Goal: Task Accomplishment & Management: Complete application form

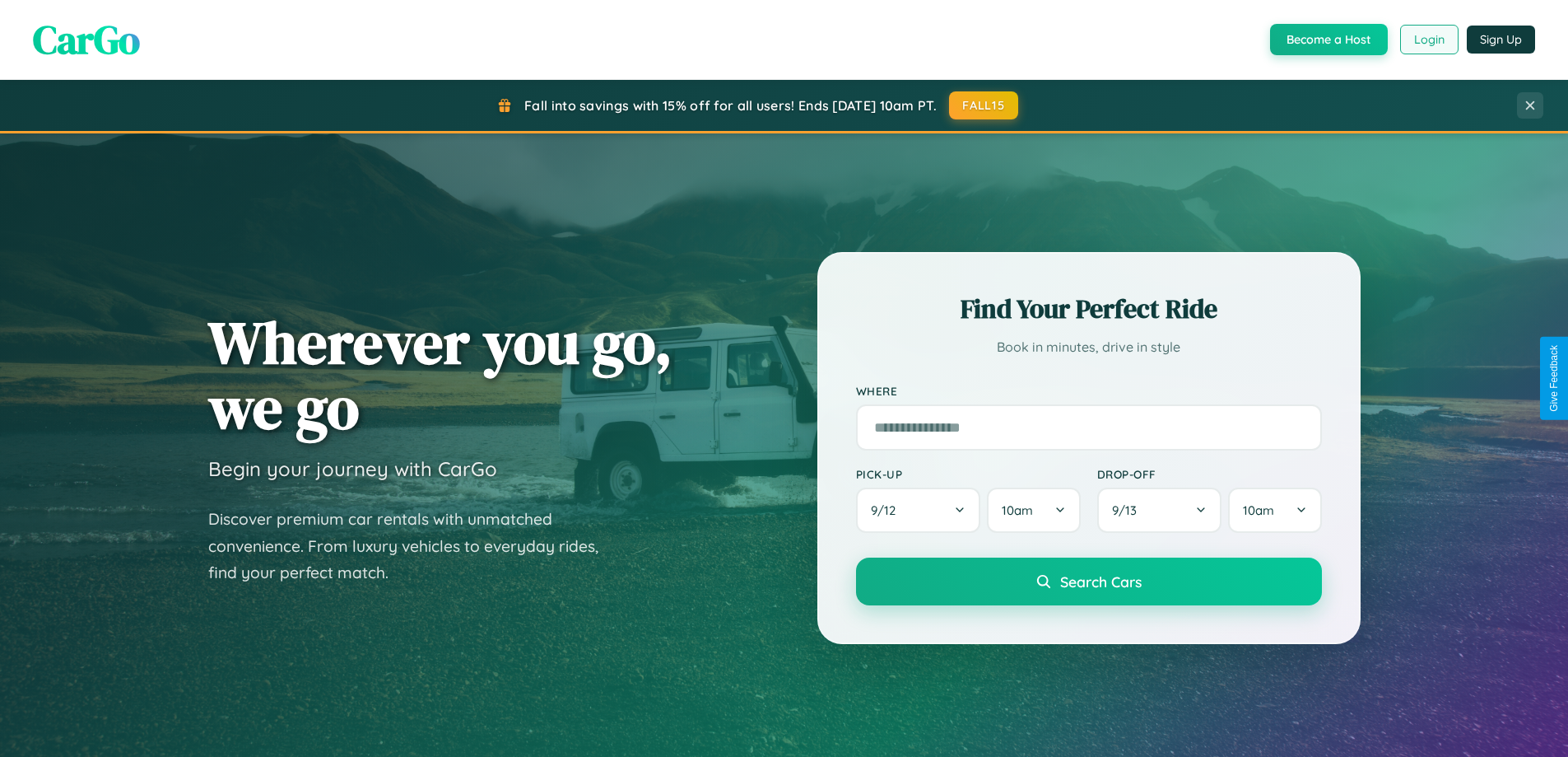
click at [1428, 39] on button "Login" at bounding box center [1428, 39] width 58 height 30
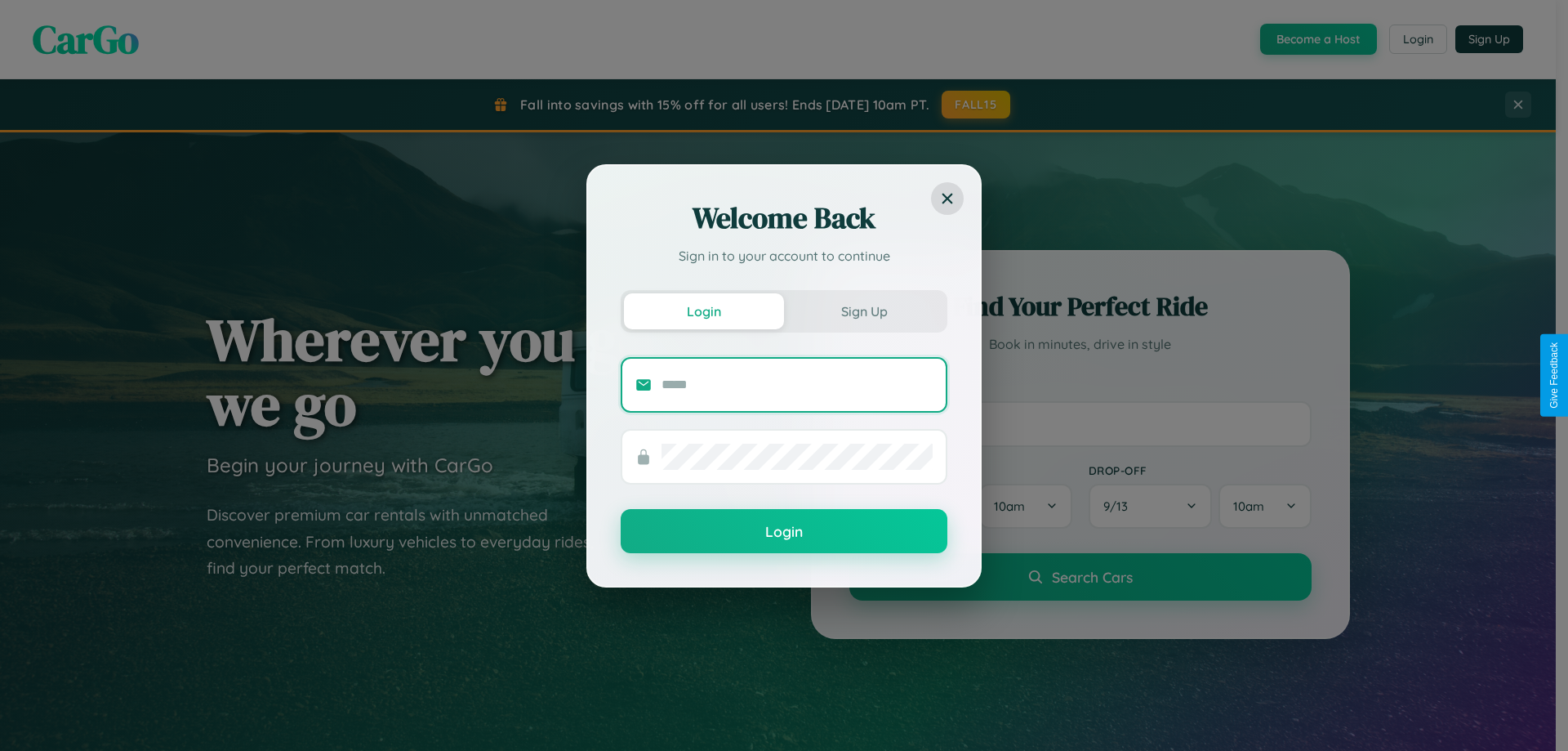
click at [797, 383] on input "text" at bounding box center [797, 384] width 272 height 26
type input "**********"
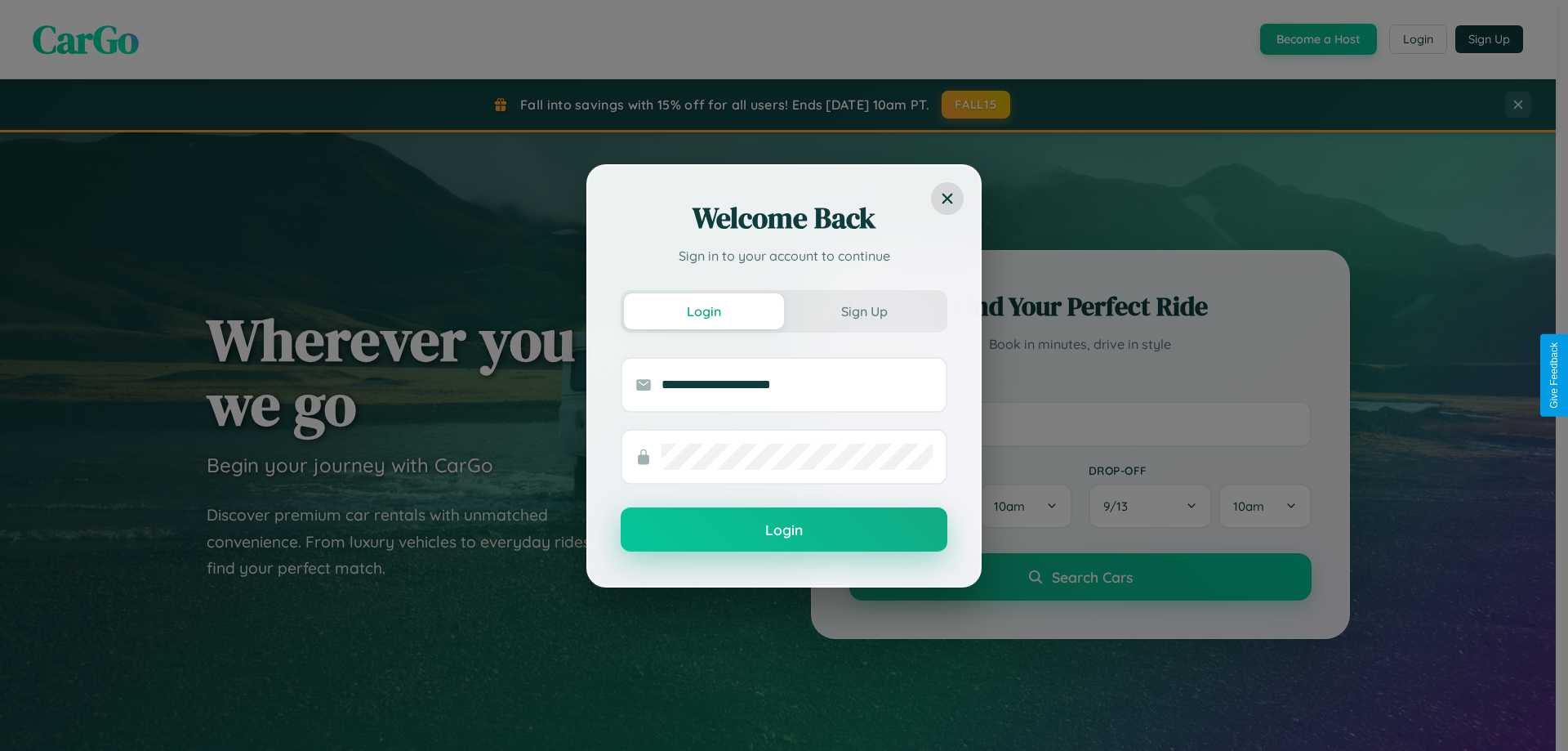
click at [784, 530] on button "Login" at bounding box center [784, 529] width 327 height 44
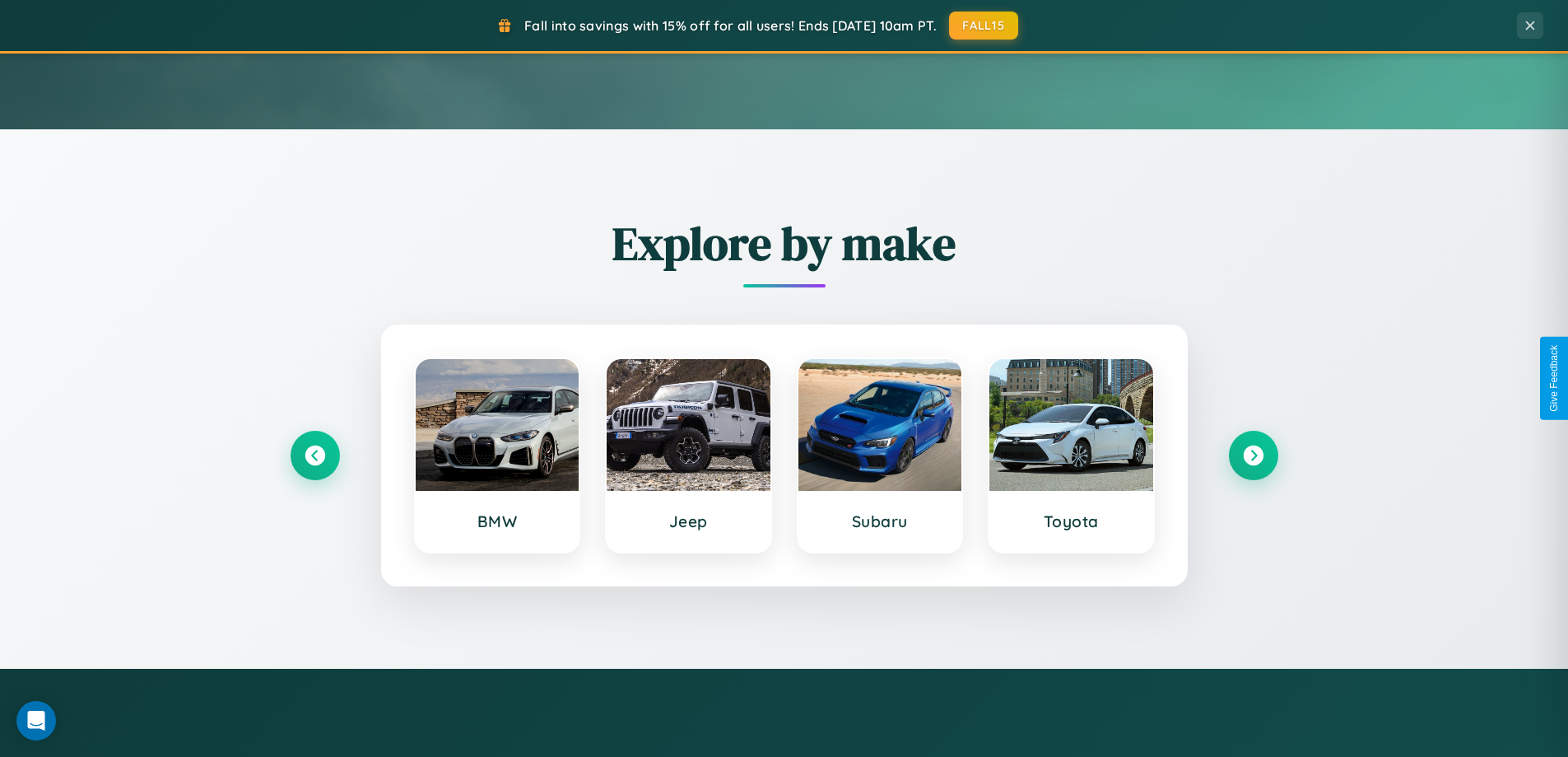
scroll to position [3168, 0]
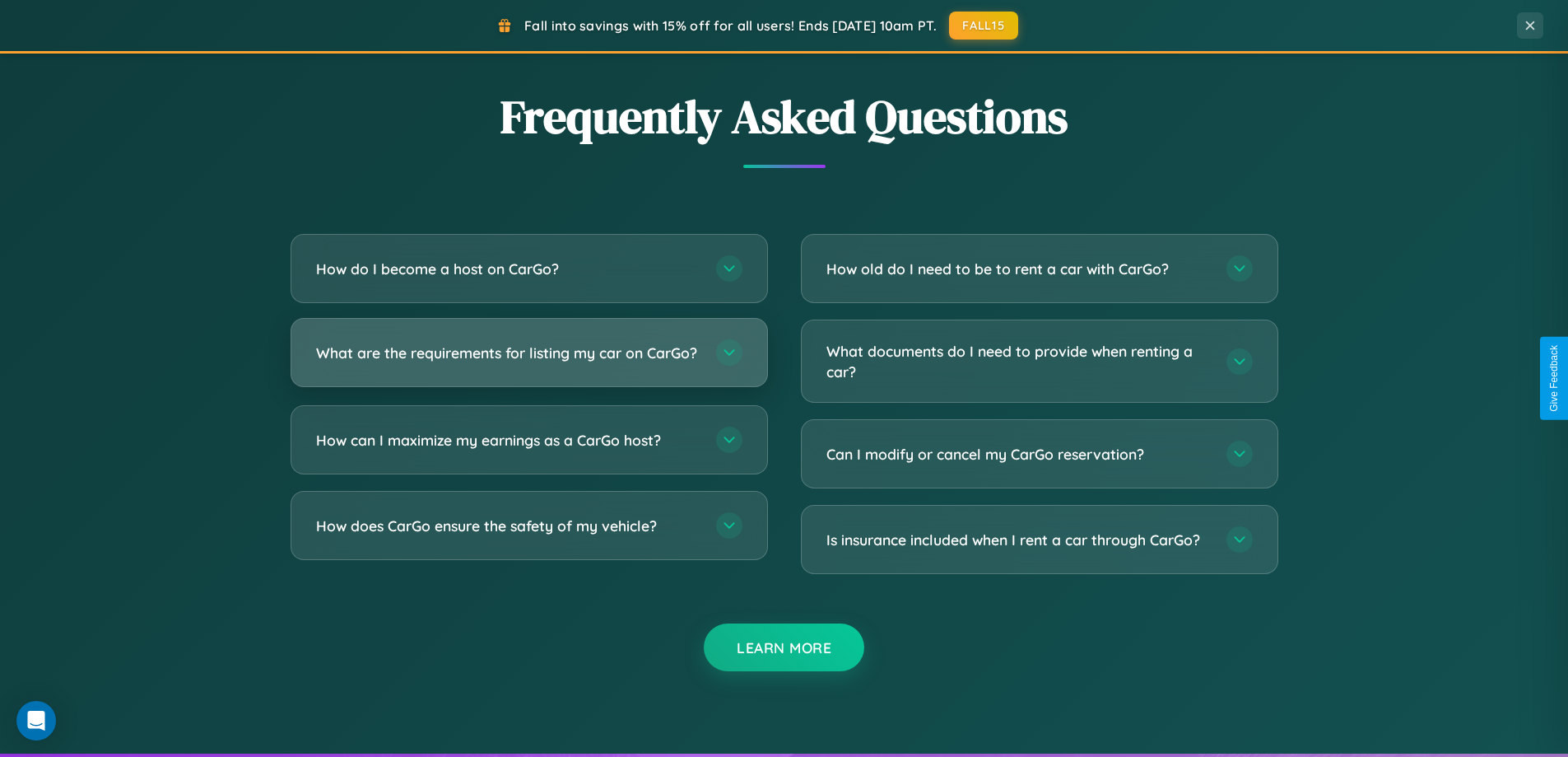
click at [529, 360] on h3 "What are the requirements for listing my car on CarGo?" at bounding box center [507, 353] width 384 height 21
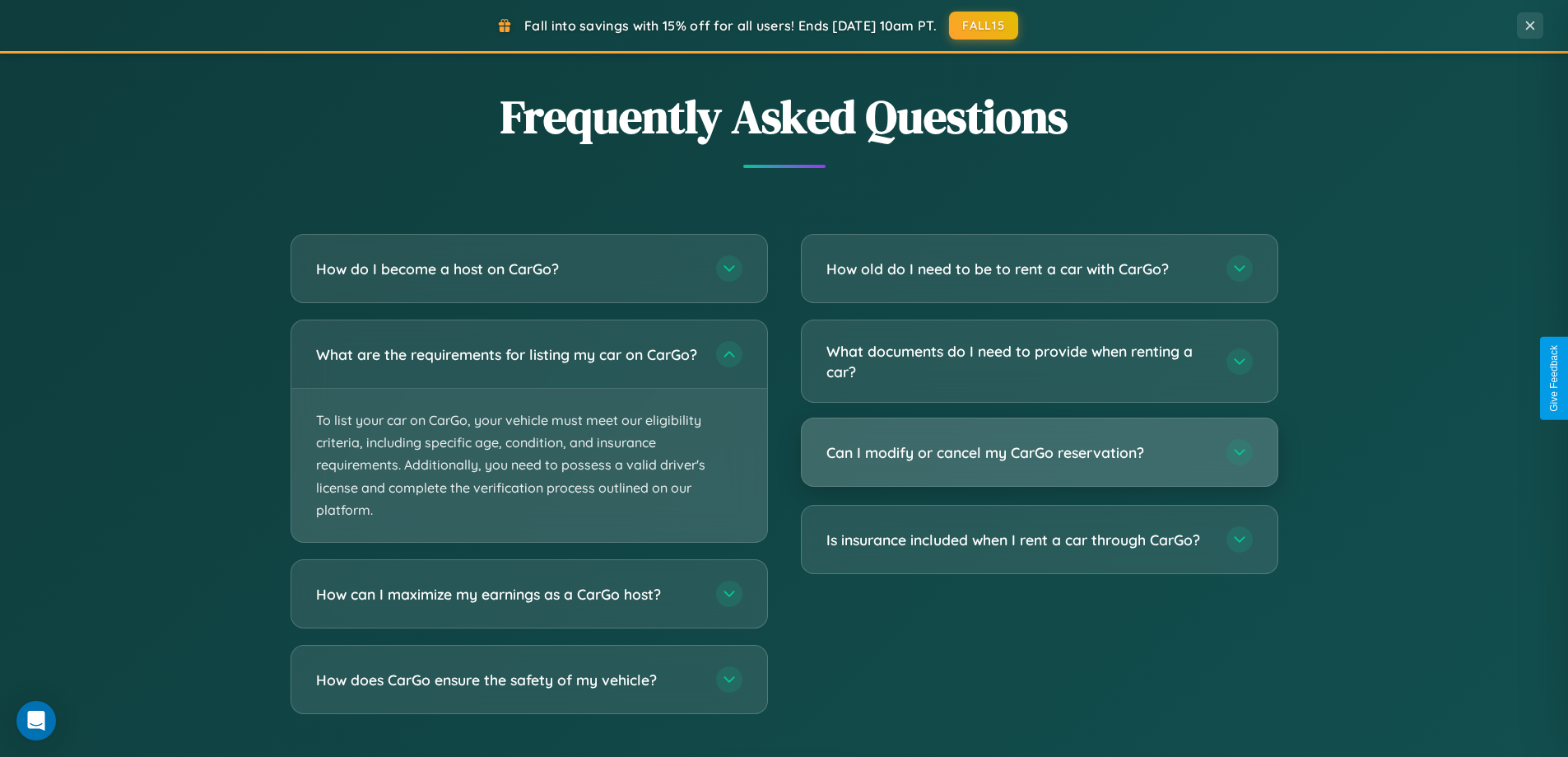
click at [1038, 454] on h3 "Can I modify or cancel my CarGo reservation?" at bounding box center [1018, 452] width 384 height 21
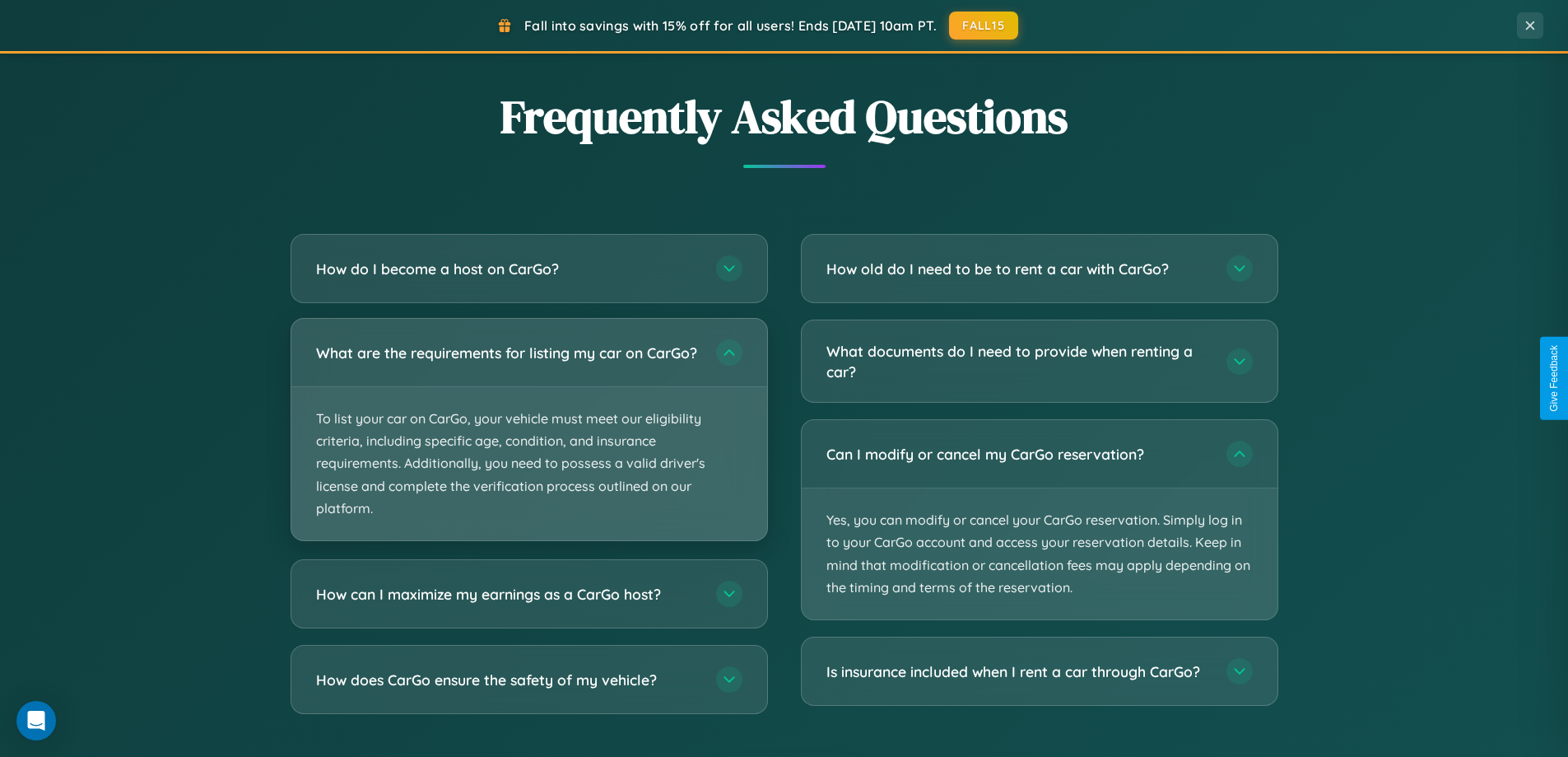
click at [529, 437] on p "To list your car on CarGo, your vehicle must meet our eligibility criteria, inc…" at bounding box center [530, 463] width 476 height 153
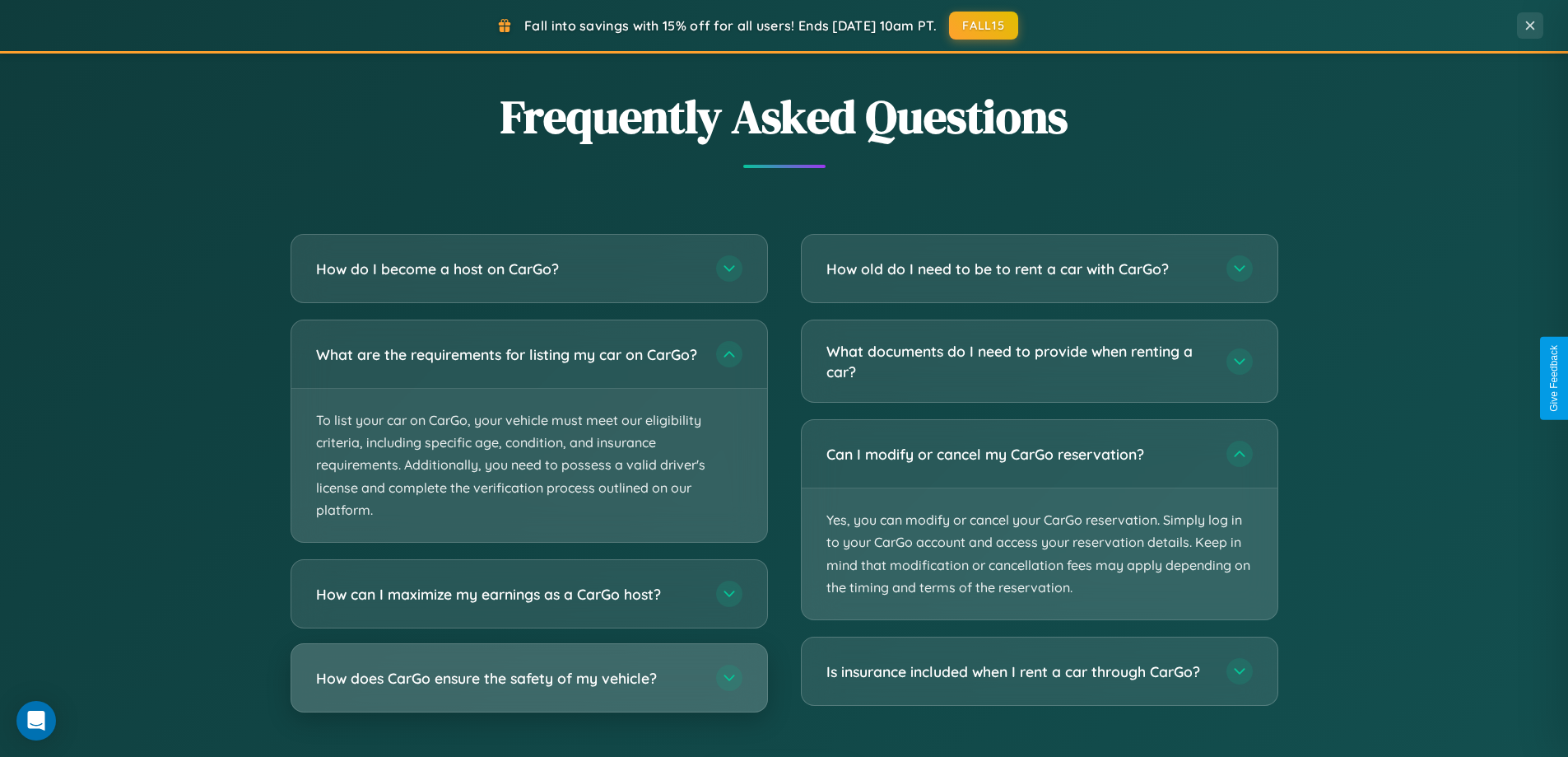
click at [529, 688] on h3 "How does CarGo ensure the safety of my vehicle?" at bounding box center [507, 677] width 384 height 21
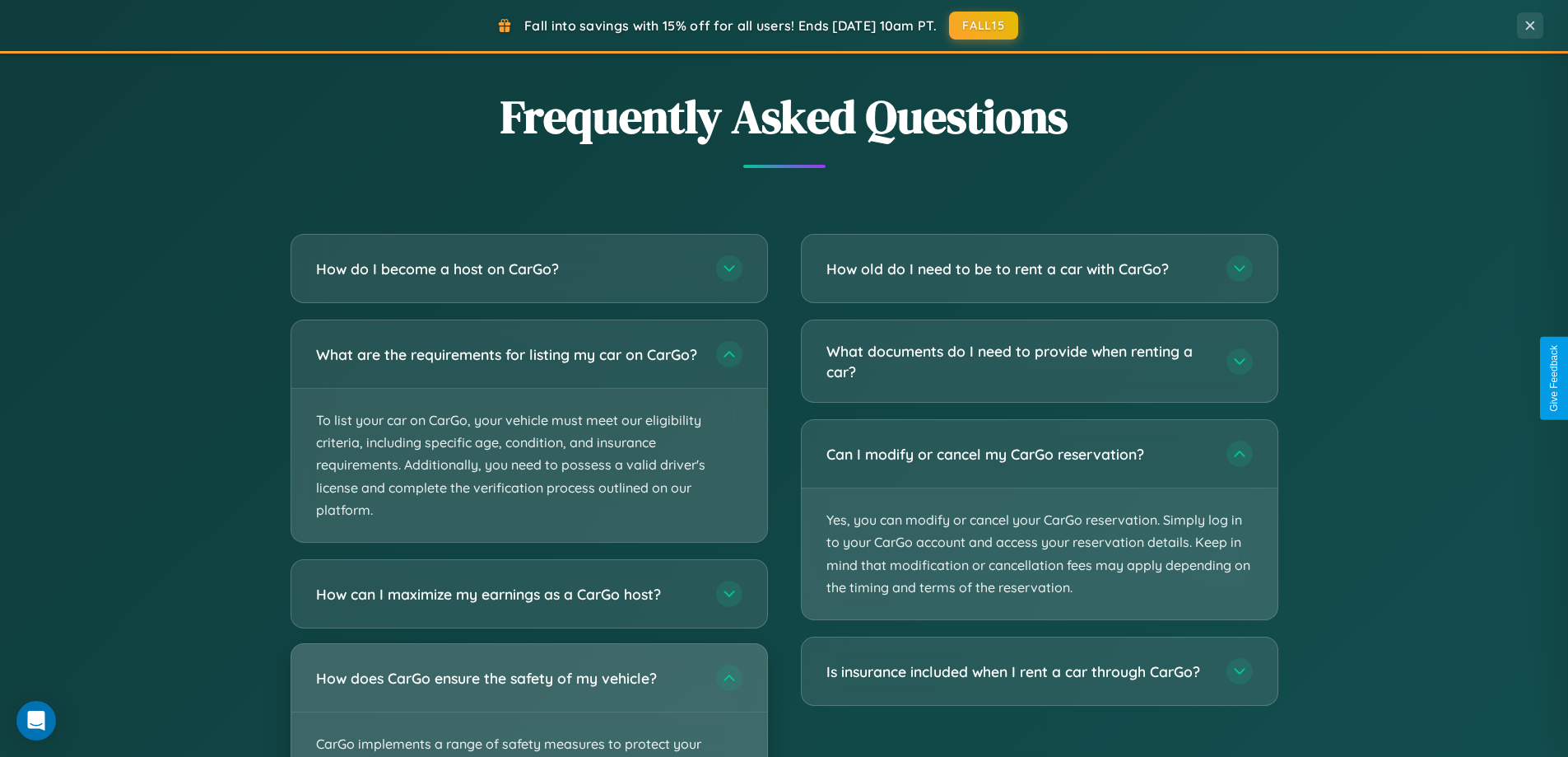
click at [529, 707] on div "How does CarGo ensure the safety of my vehicle?" at bounding box center [530, 677] width 476 height 67
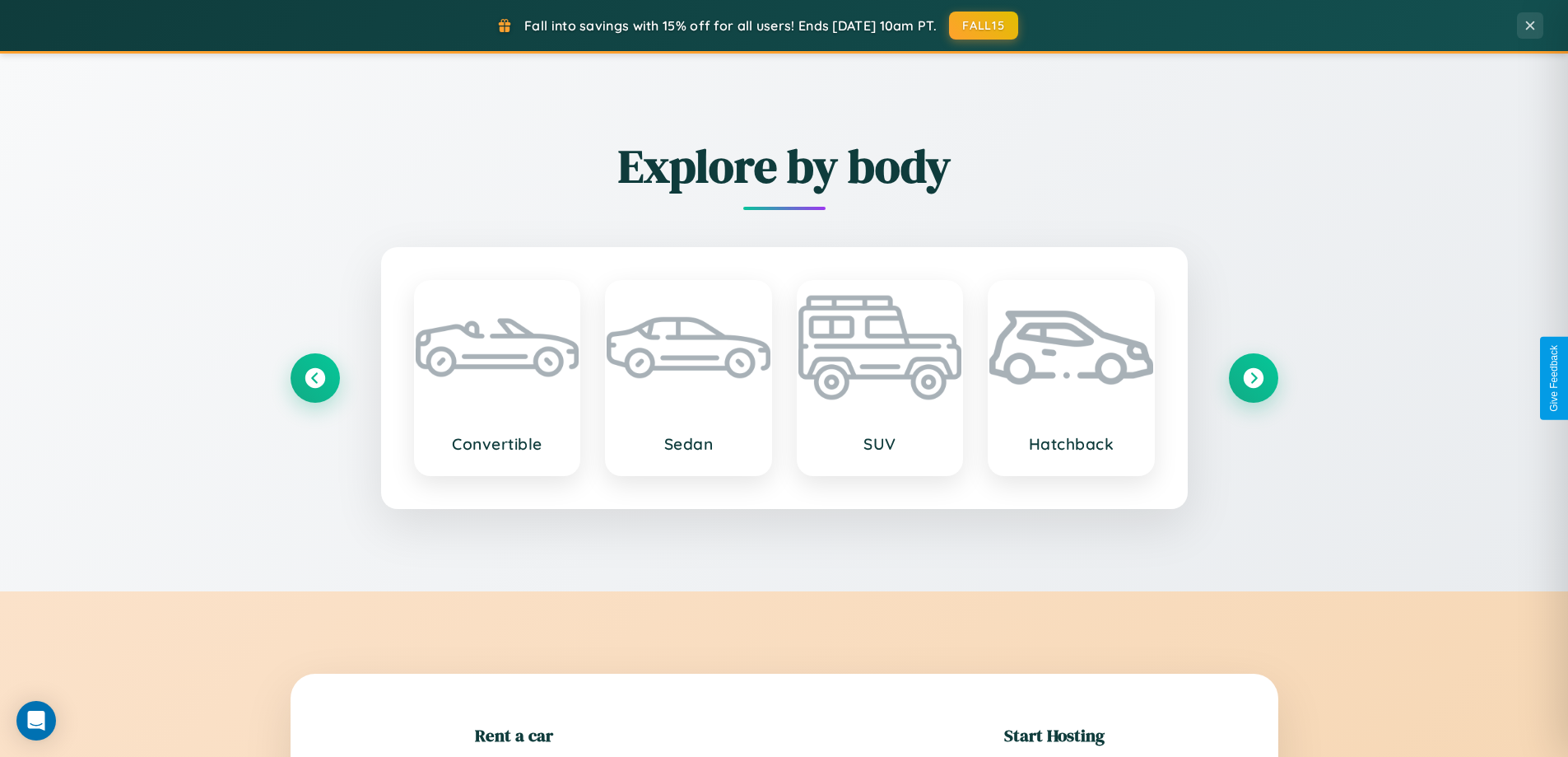
scroll to position [356, 0]
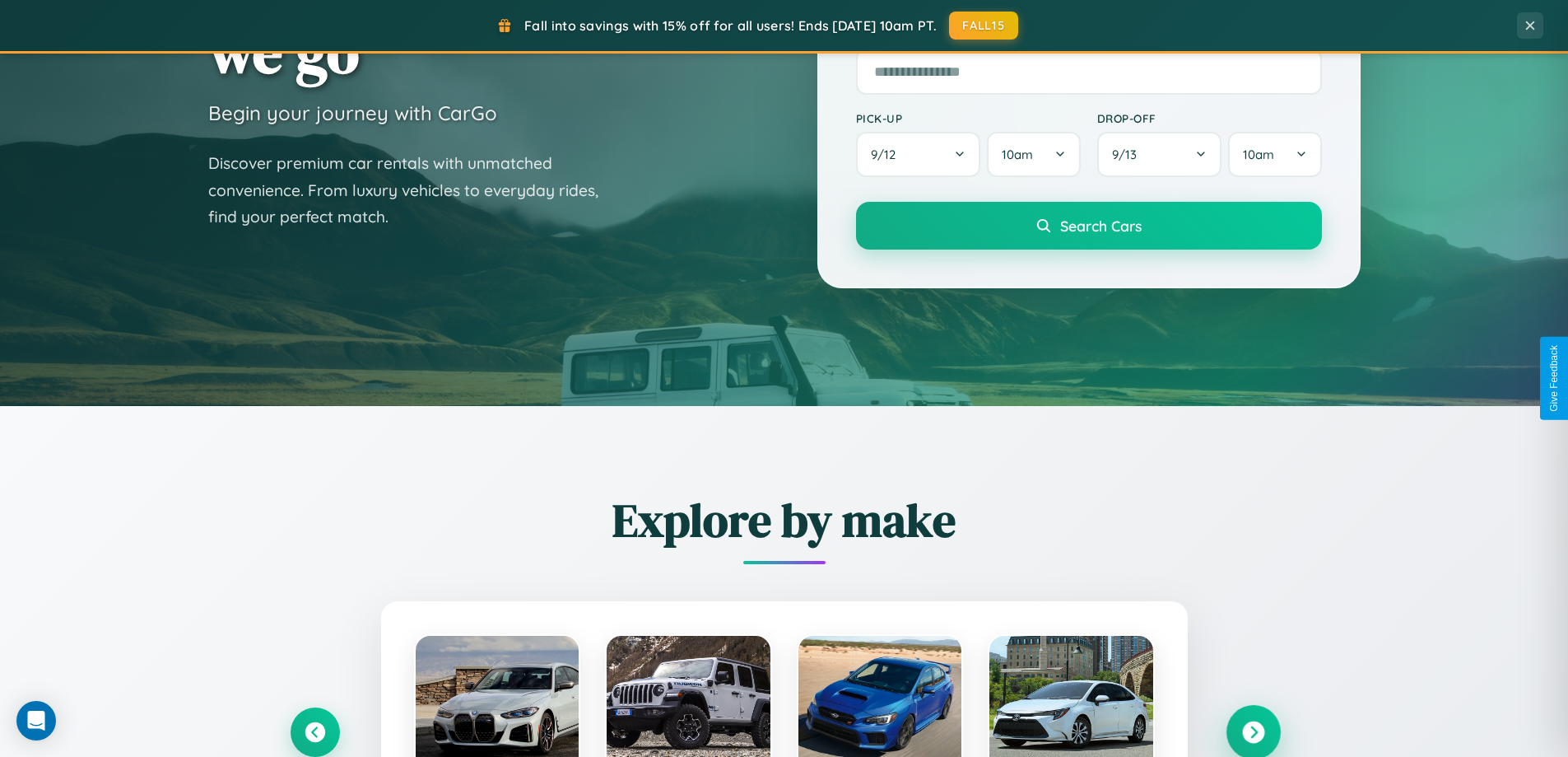
click at [1253, 732] on icon at bounding box center [1253, 732] width 22 height 22
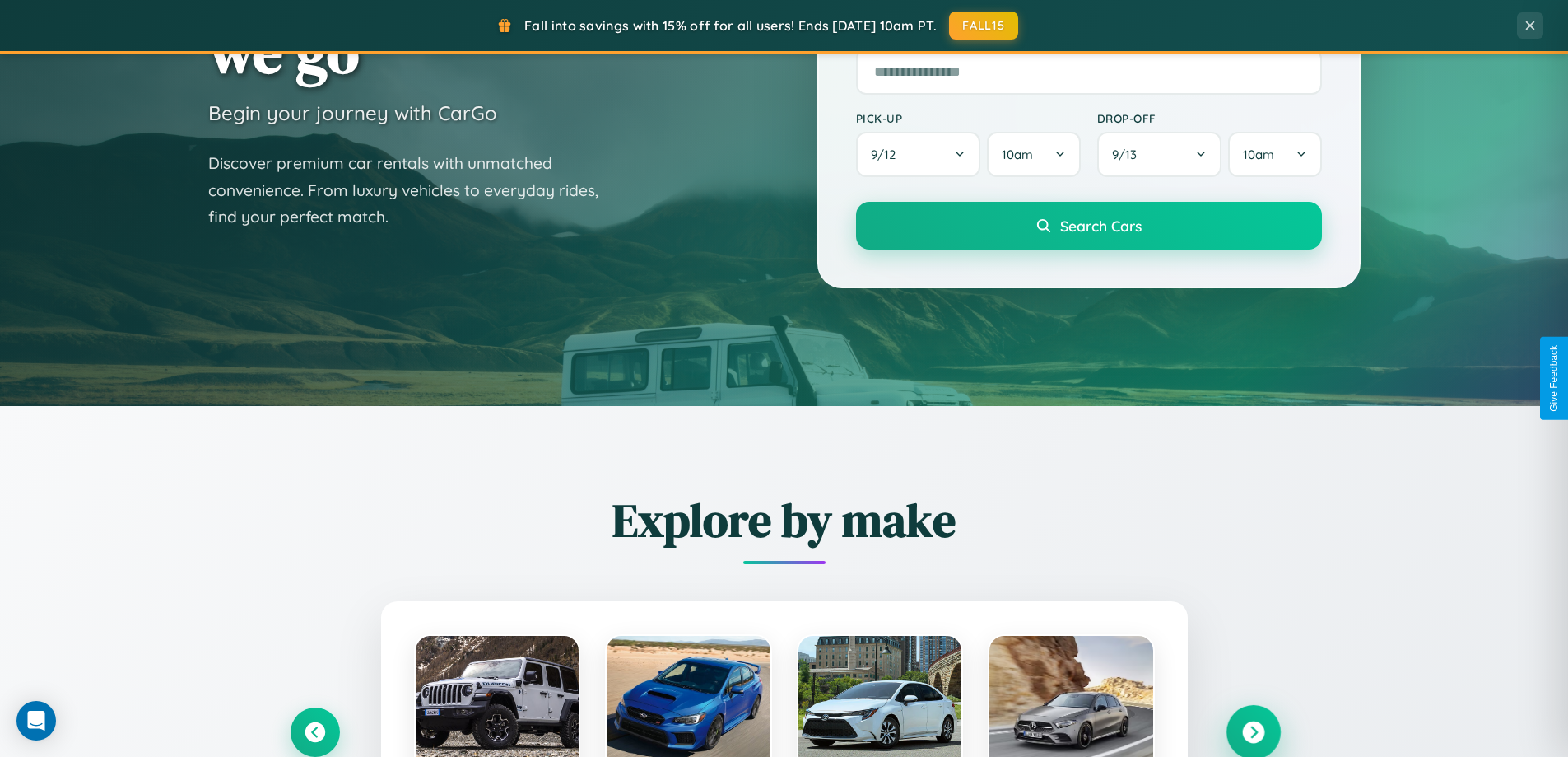
click at [1253, 730] on icon at bounding box center [1253, 732] width 22 height 22
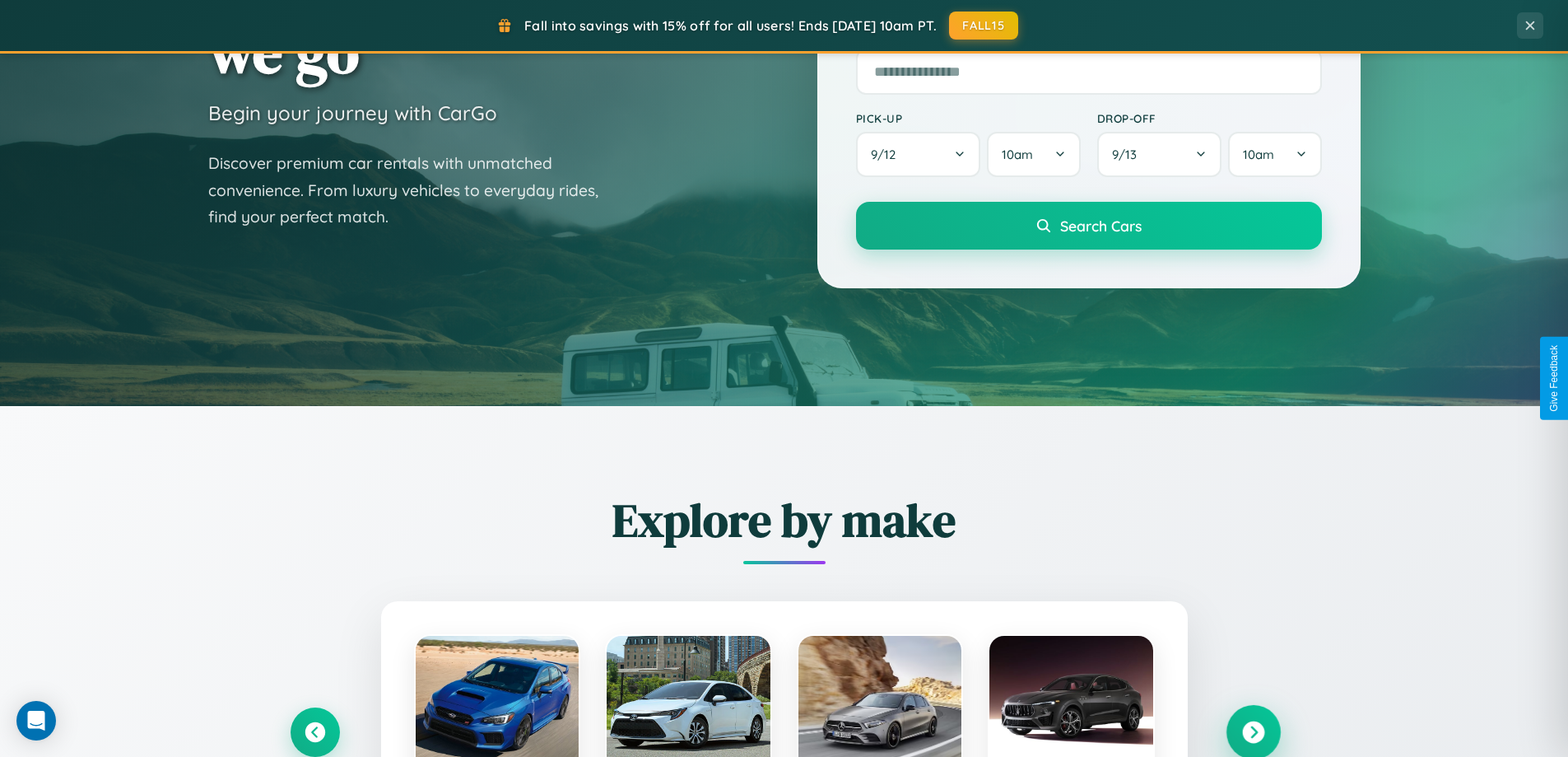
click at [1253, 730] on icon at bounding box center [1253, 732] width 22 height 22
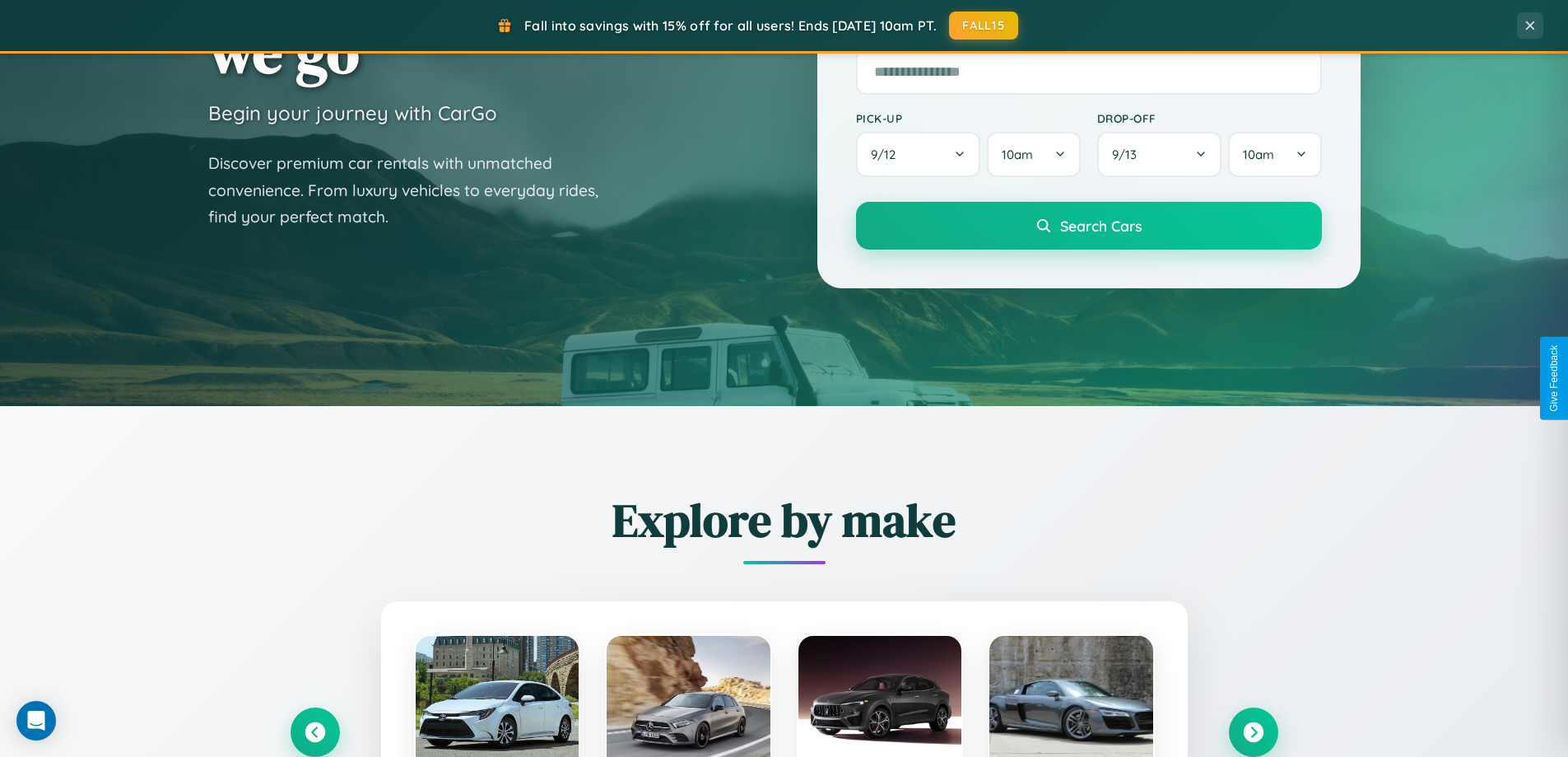
scroll to position [0, 0]
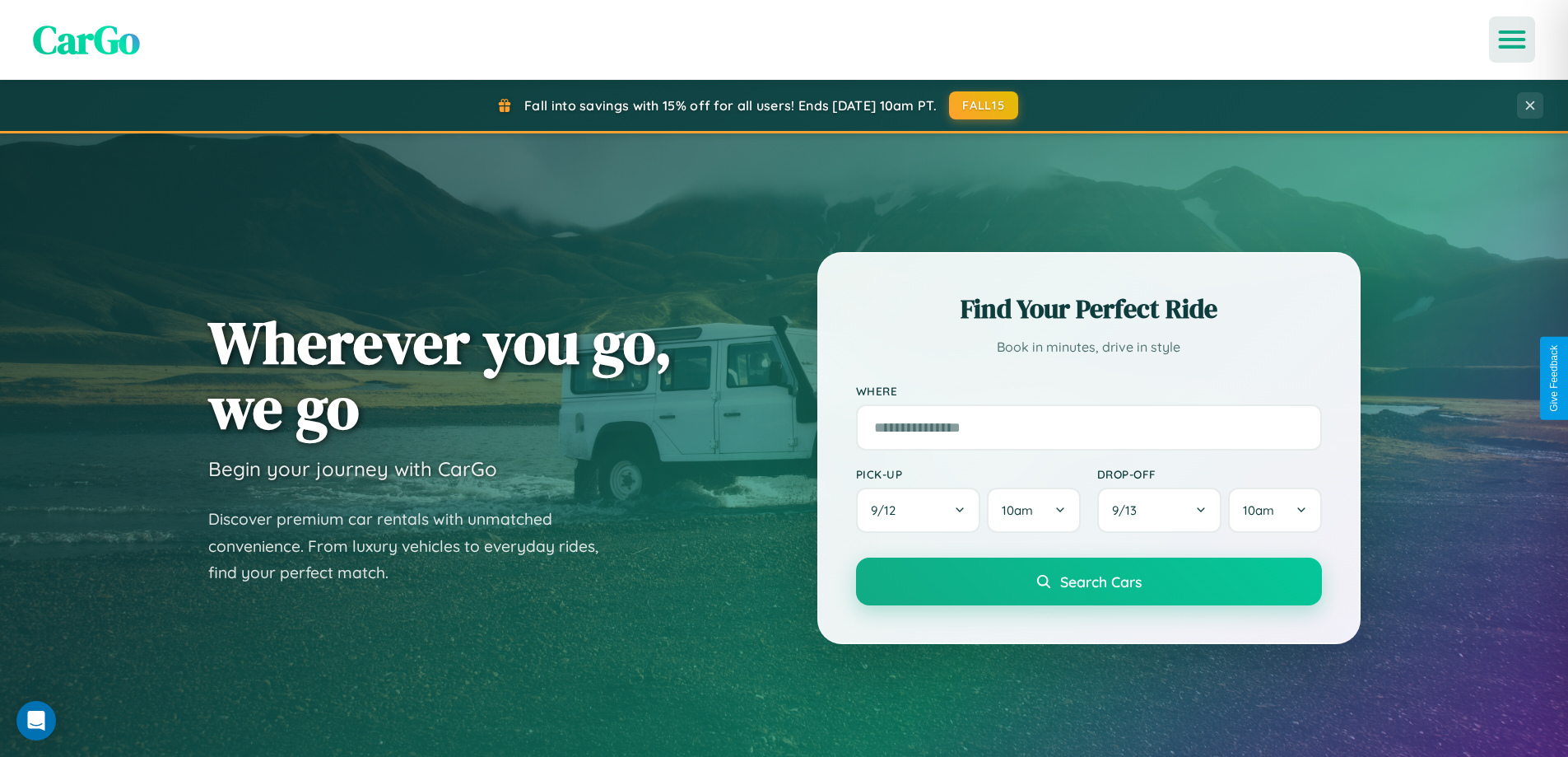
click at [1512, 39] on icon "Open menu" at bounding box center [1513, 39] width 24 height 15
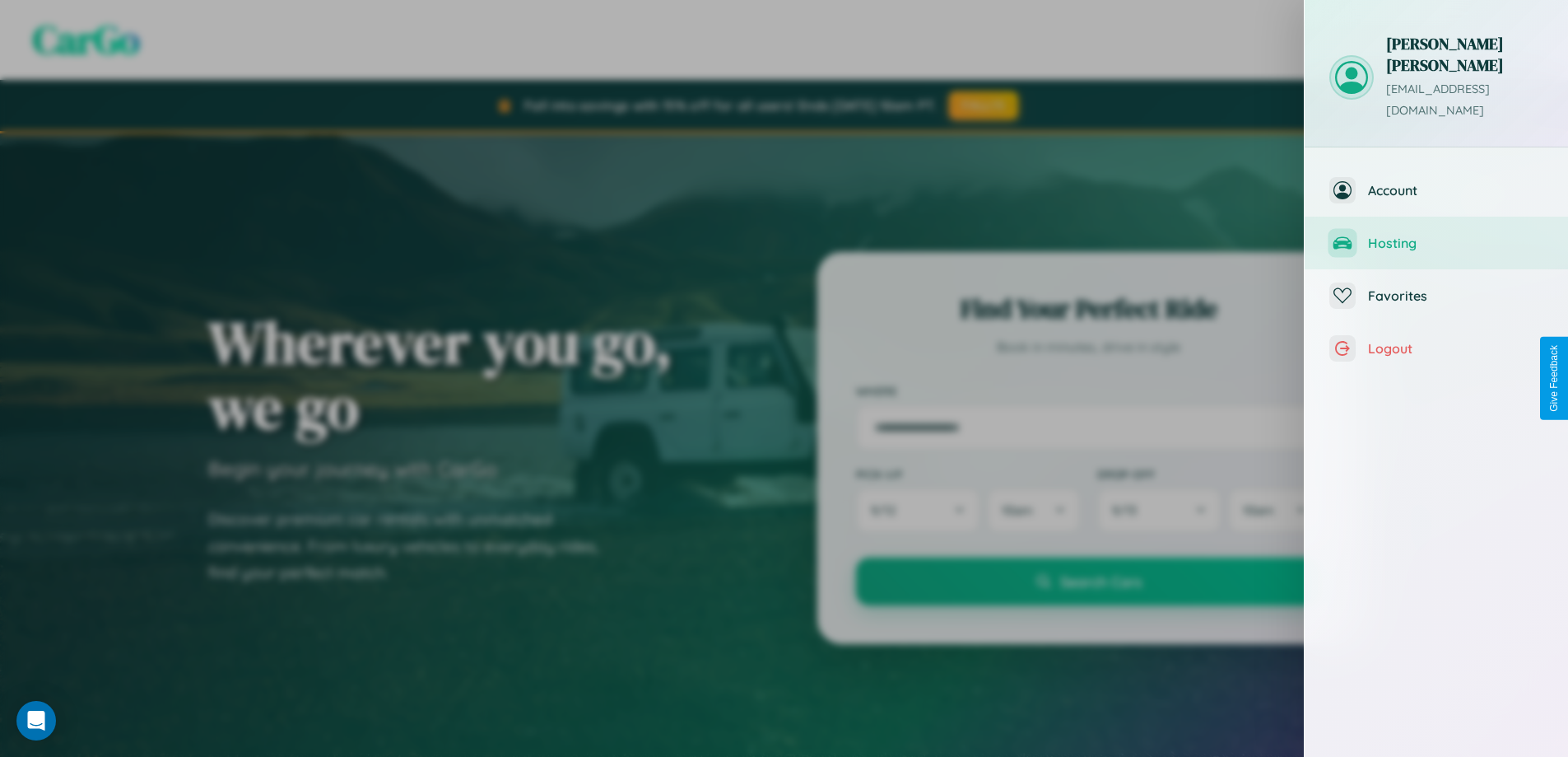
click at [1437, 234] on span "Hosting" at bounding box center [1455, 242] width 175 height 16
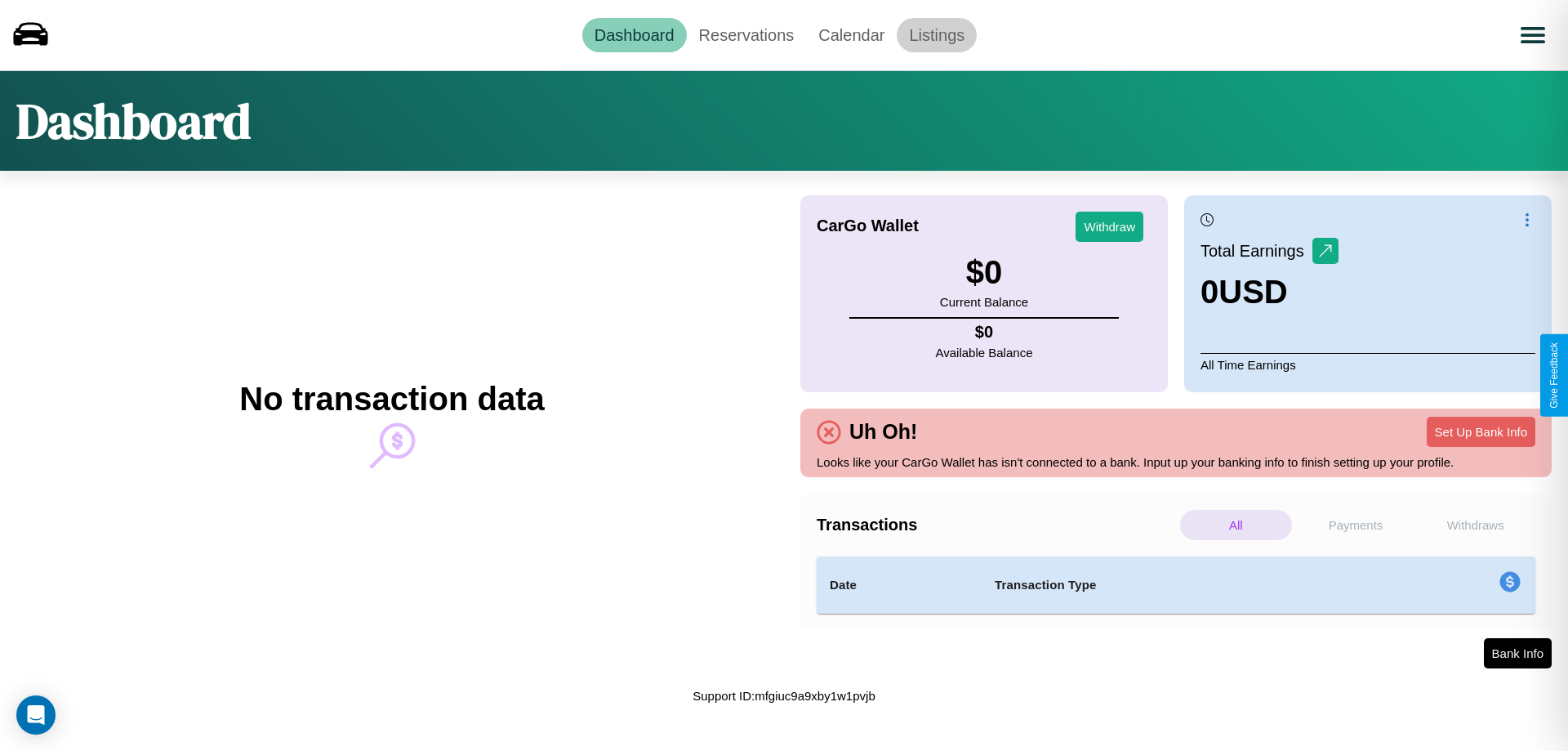
click at [936, 35] on link "Listings" at bounding box center [936, 35] width 80 height 35
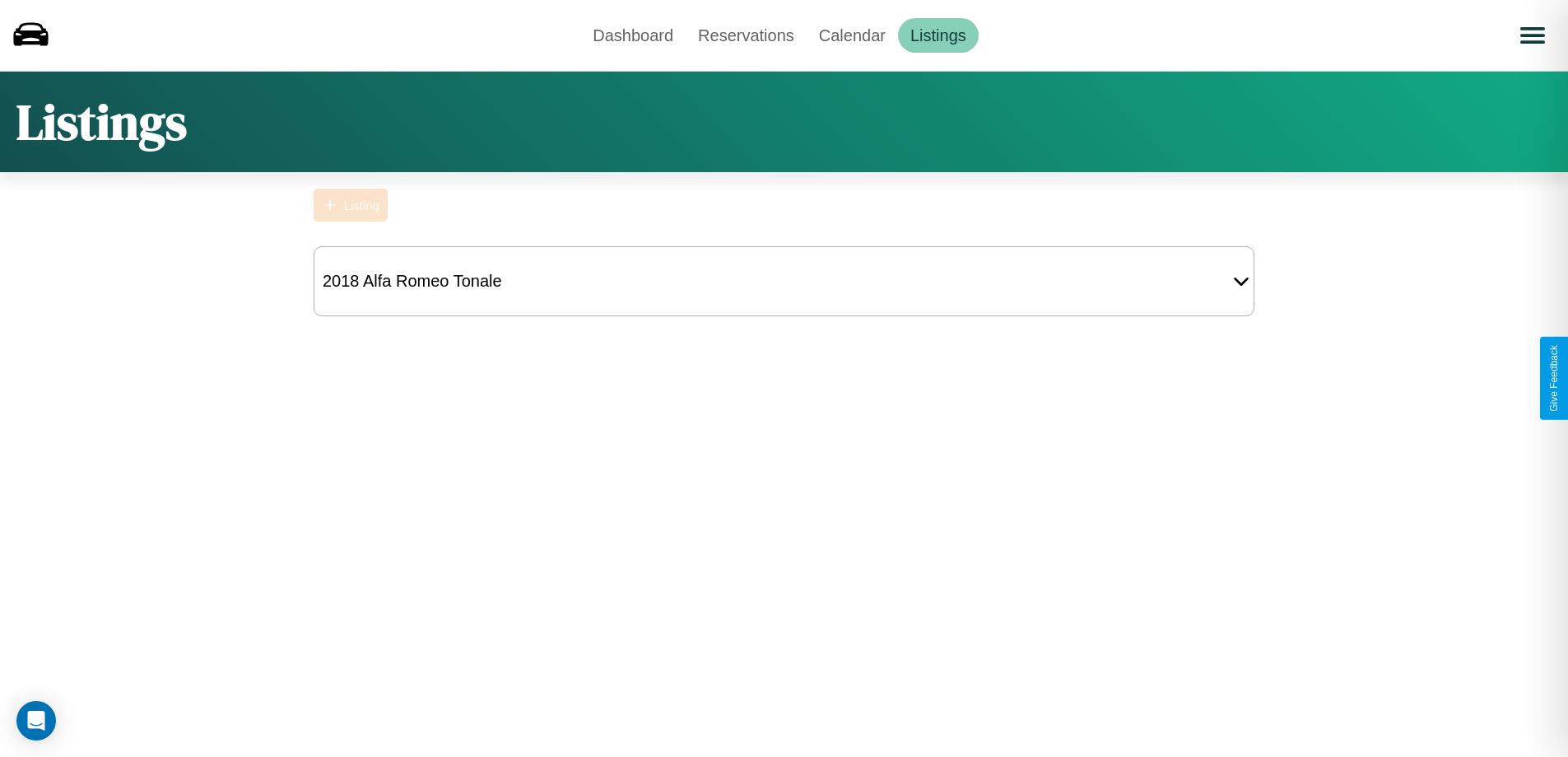
click at [351, 205] on div "Listing" at bounding box center [362, 206] width 36 height 14
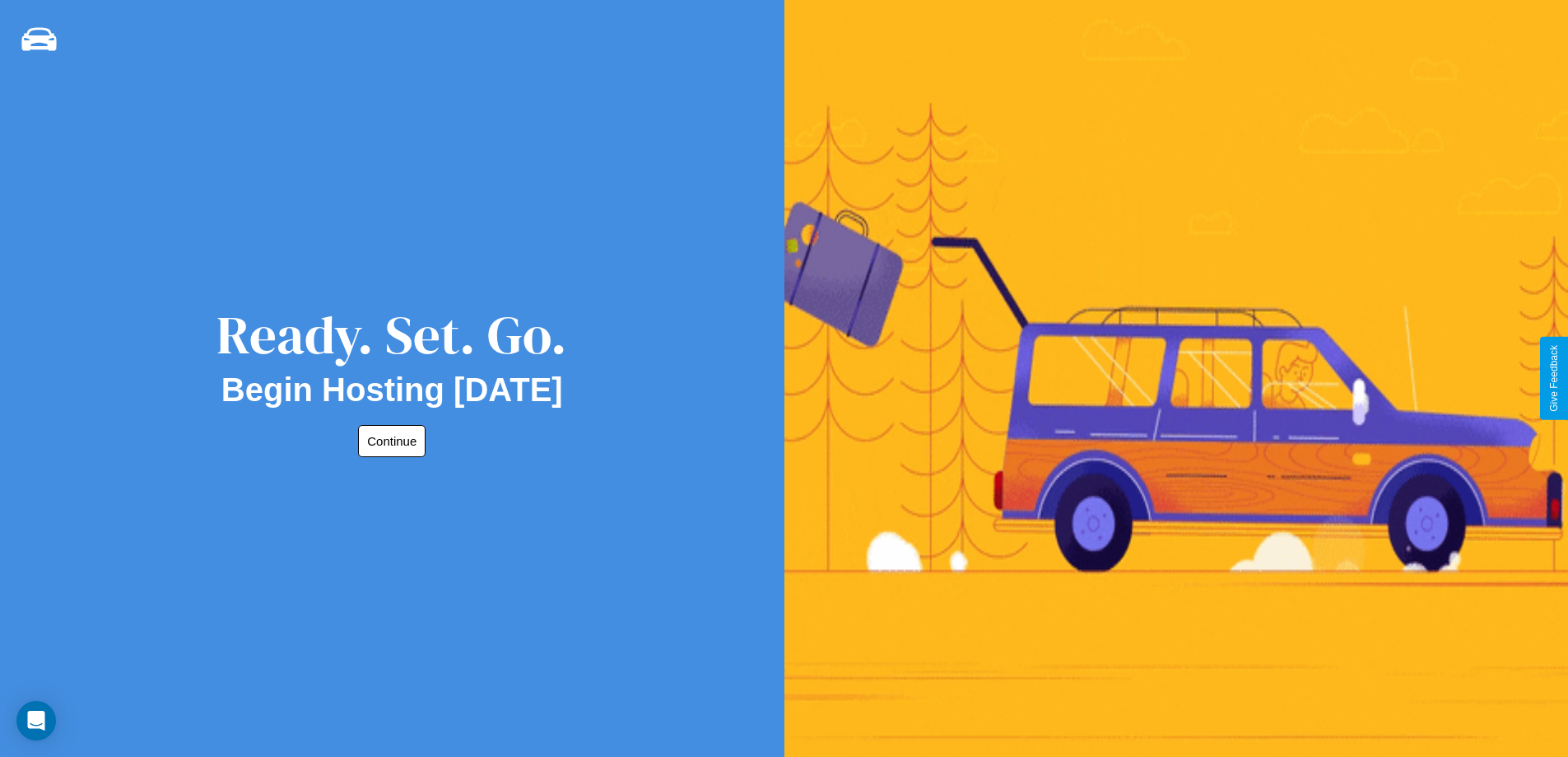
click at [388, 440] on button "Continue" at bounding box center [391, 441] width 67 height 32
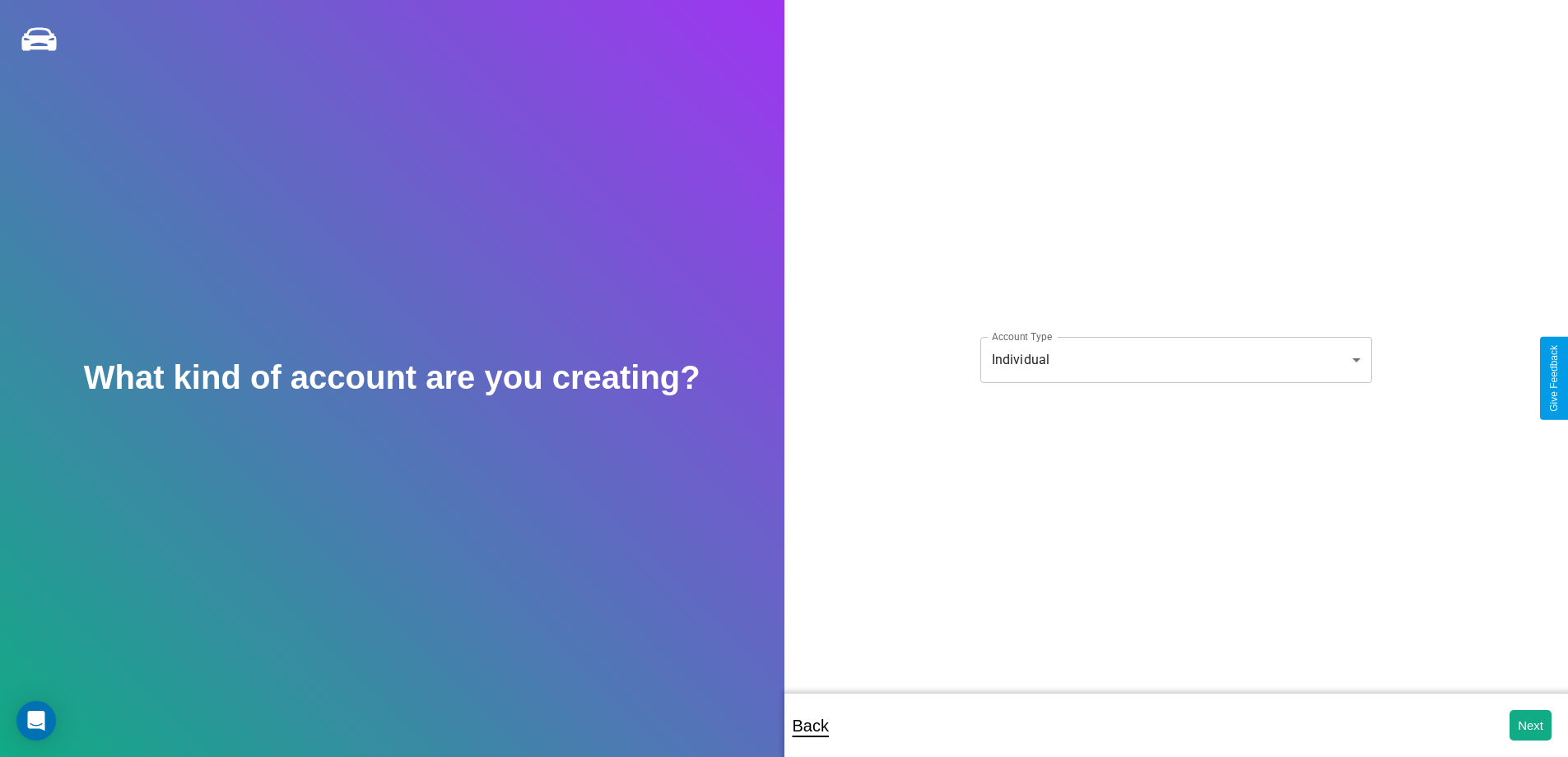
click at [1175, 359] on body "**********" at bounding box center [784, 389] width 1568 height 778
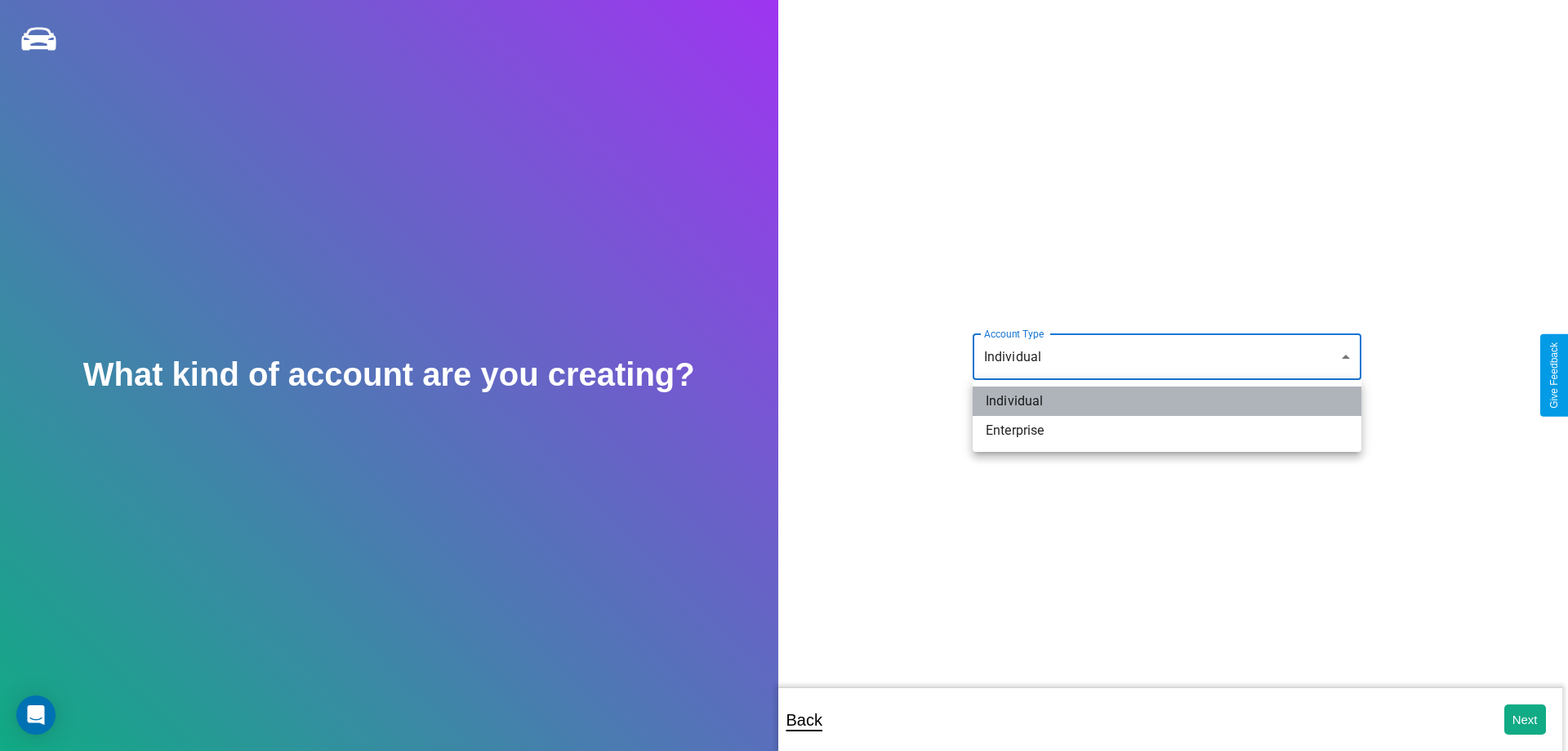
click at [1167, 401] on li "Individual" at bounding box center [1167, 400] width 389 height 29
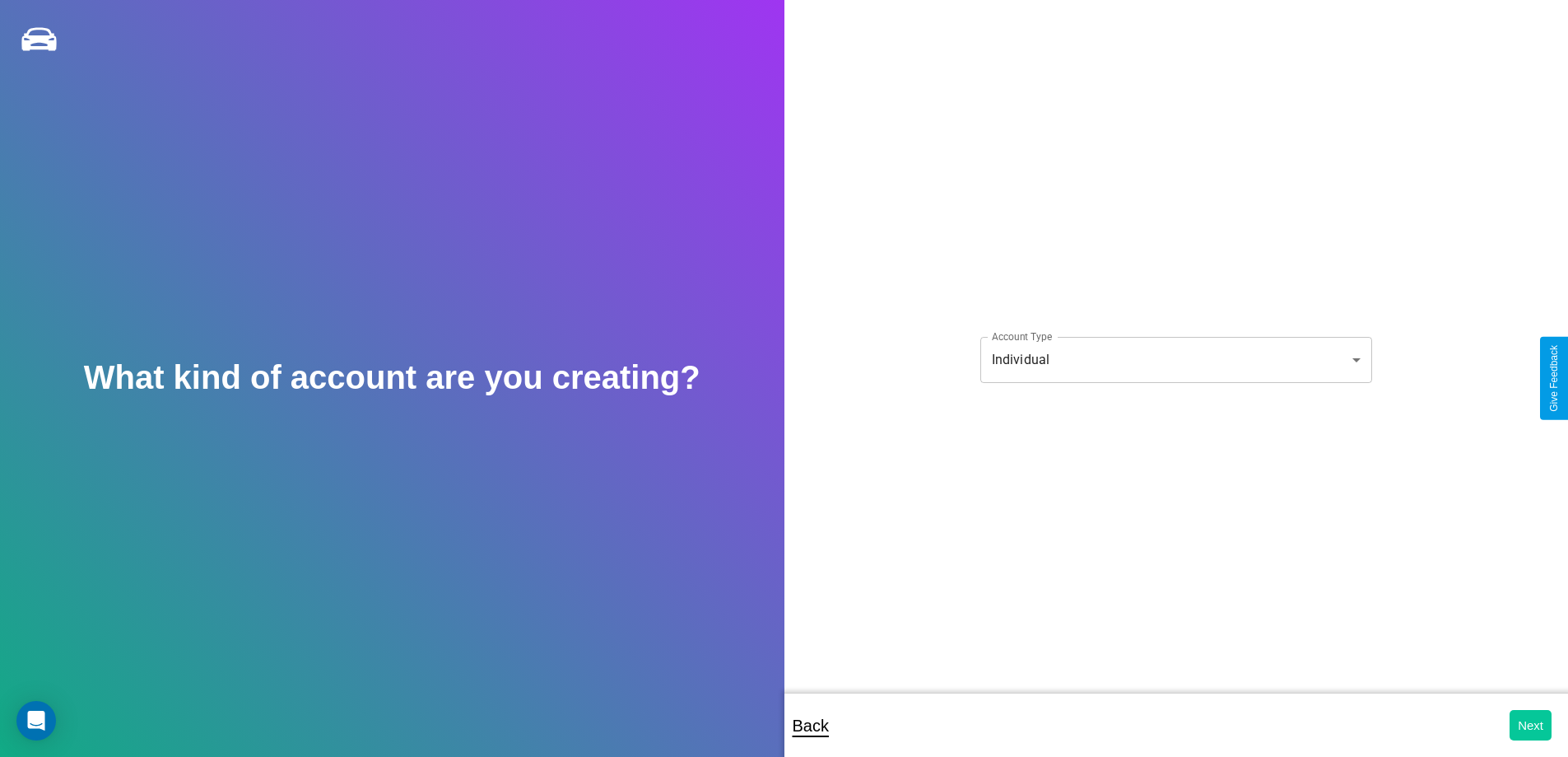
click at [1530, 725] on button "Next" at bounding box center [1530, 725] width 42 height 30
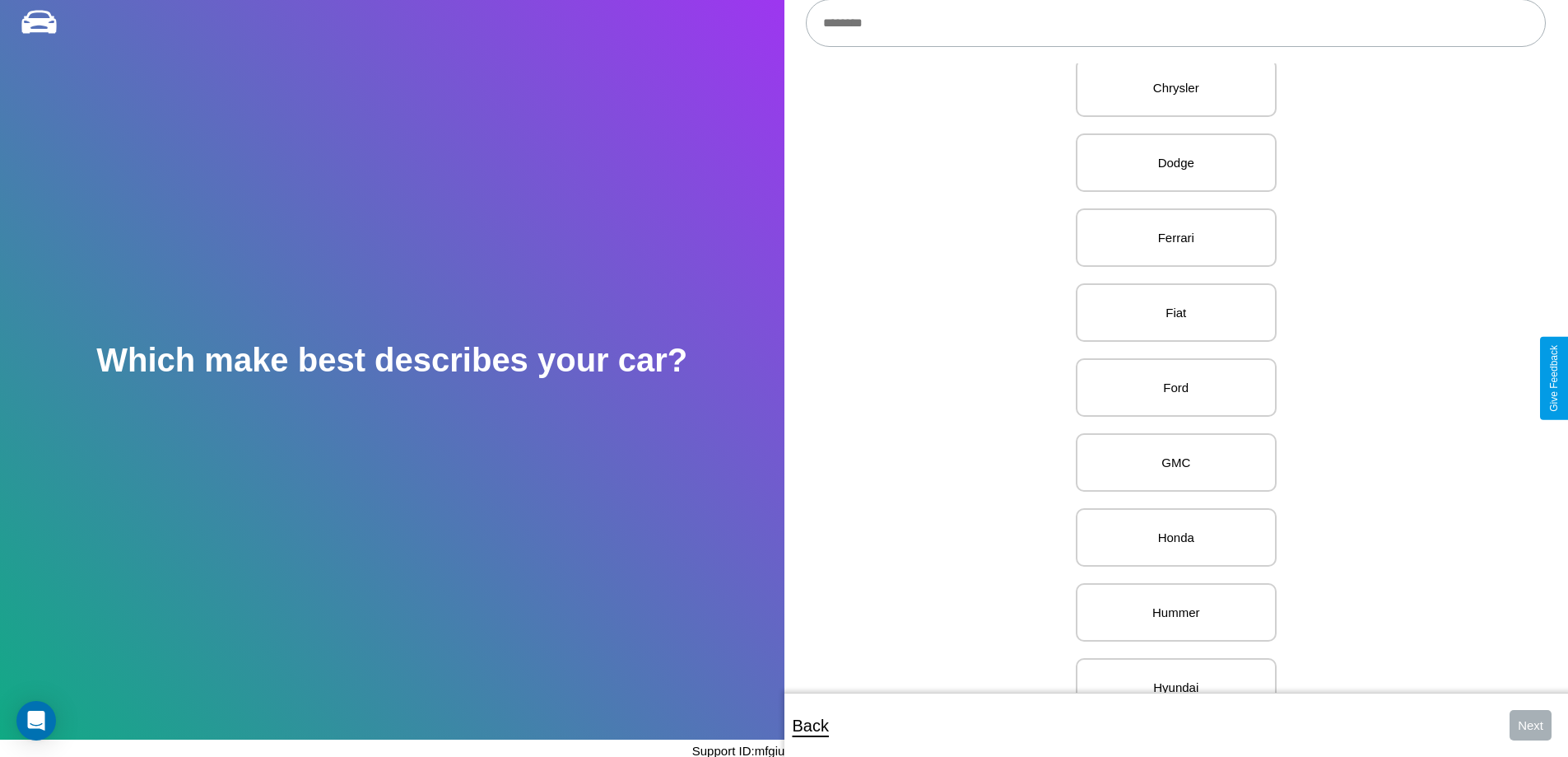
scroll to position [713, 0]
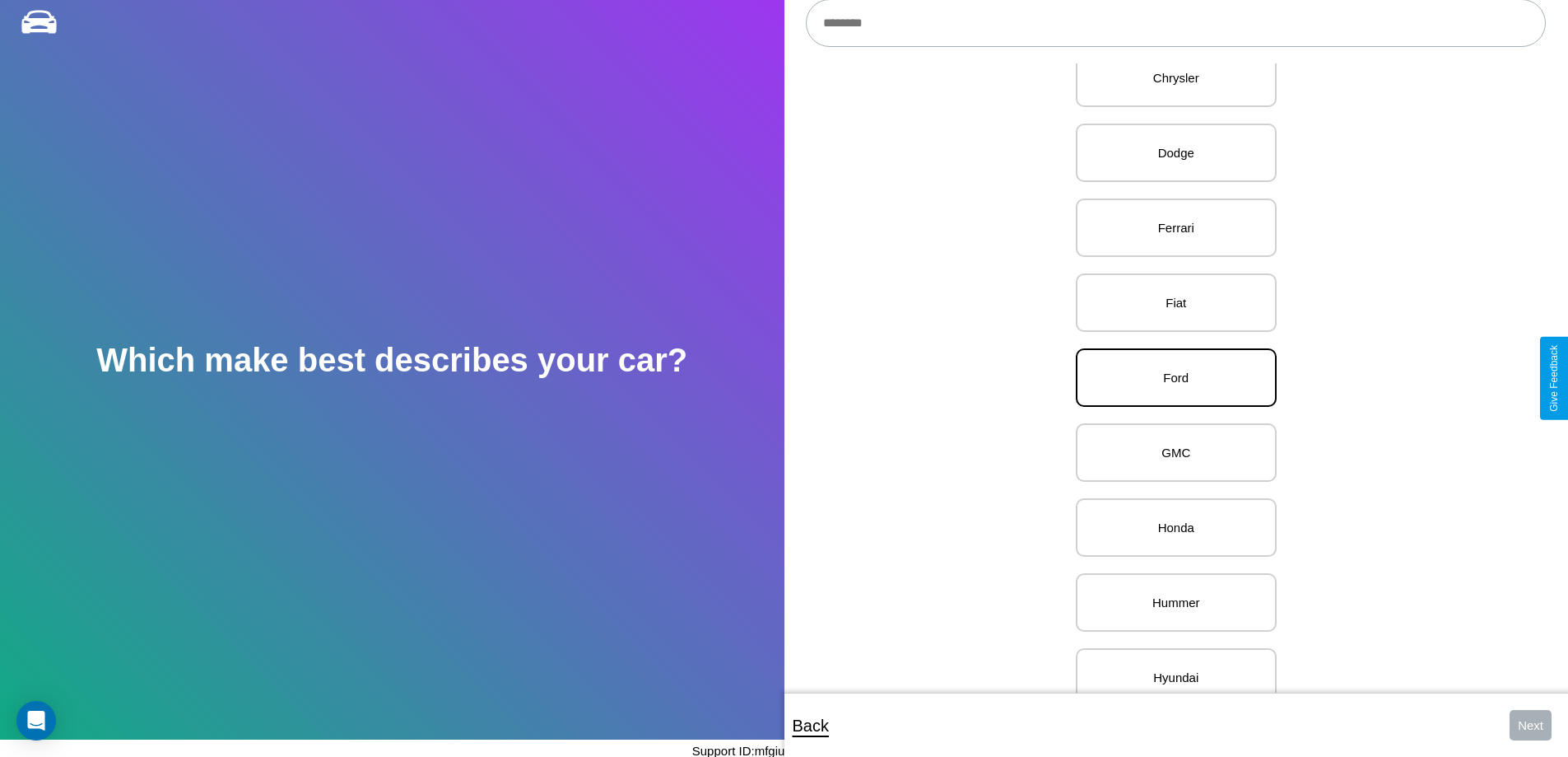
click at [1170, 378] on p "Ford" at bounding box center [1176, 377] width 165 height 22
click at [1530, 725] on button "Next" at bounding box center [1530, 725] width 42 height 30
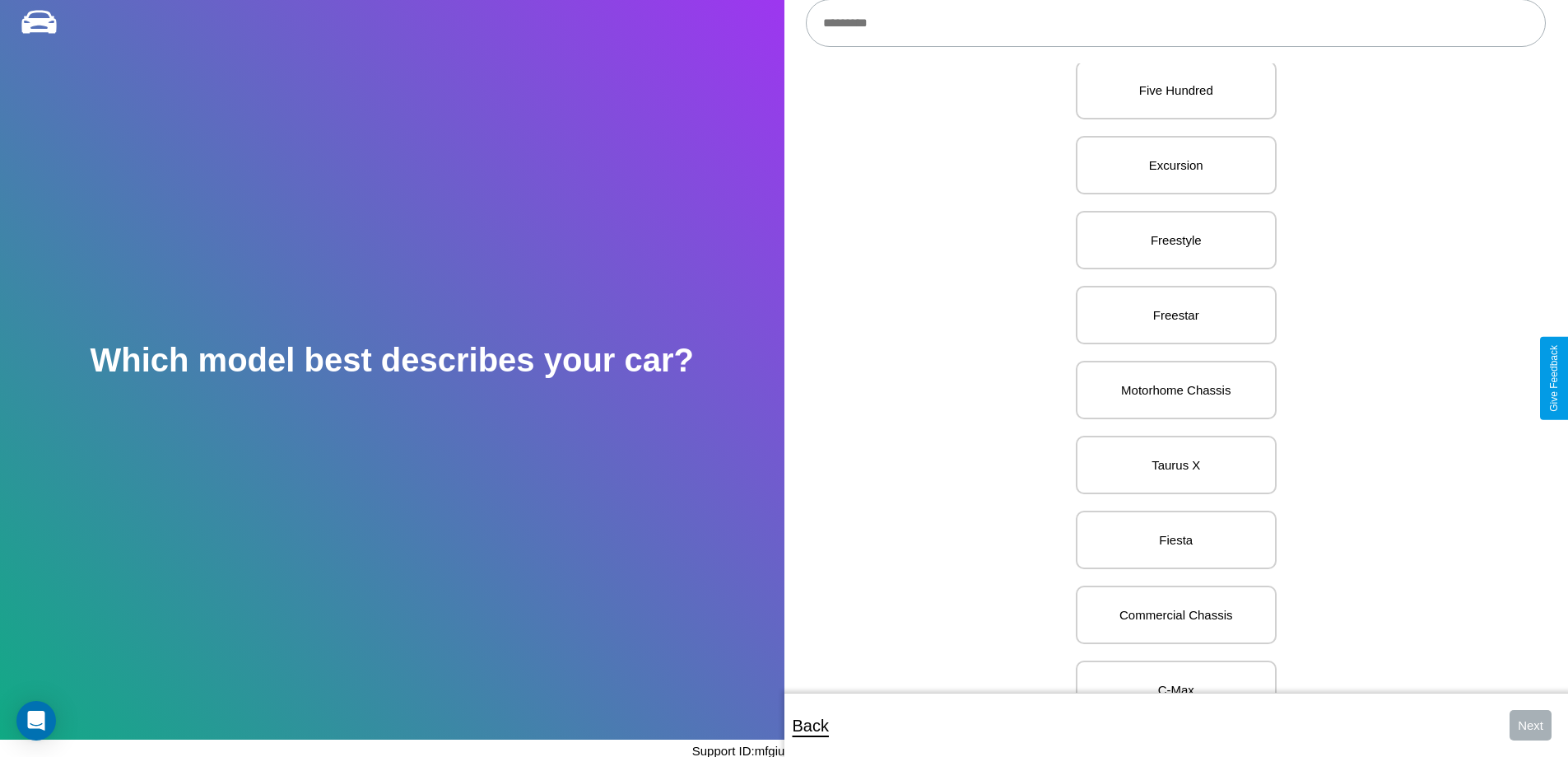
scroll to position [2137, 0]
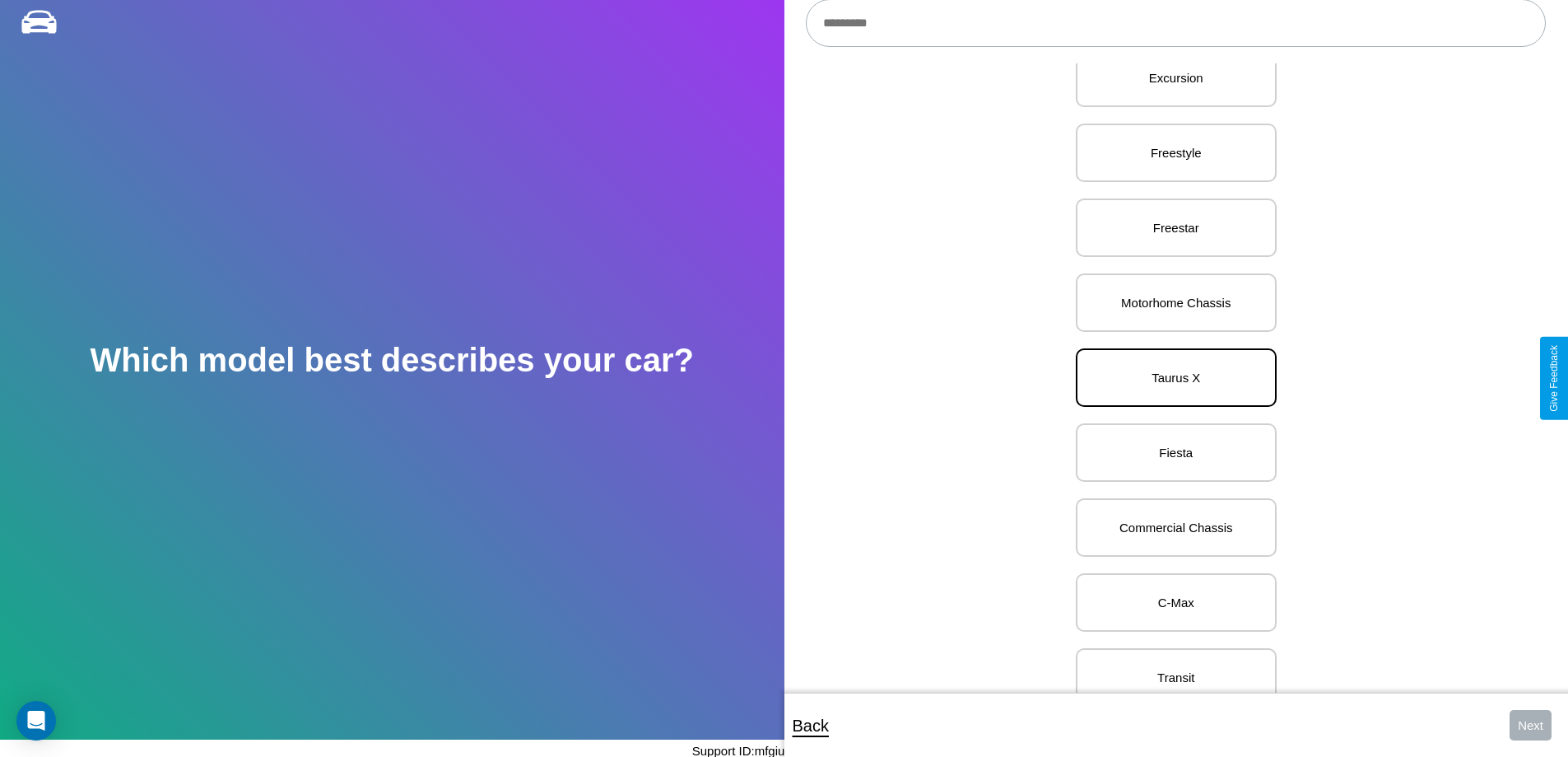
click at [1170, 378] on p "Taurus X" at bounding box center [1176, 377] width 165 height 22
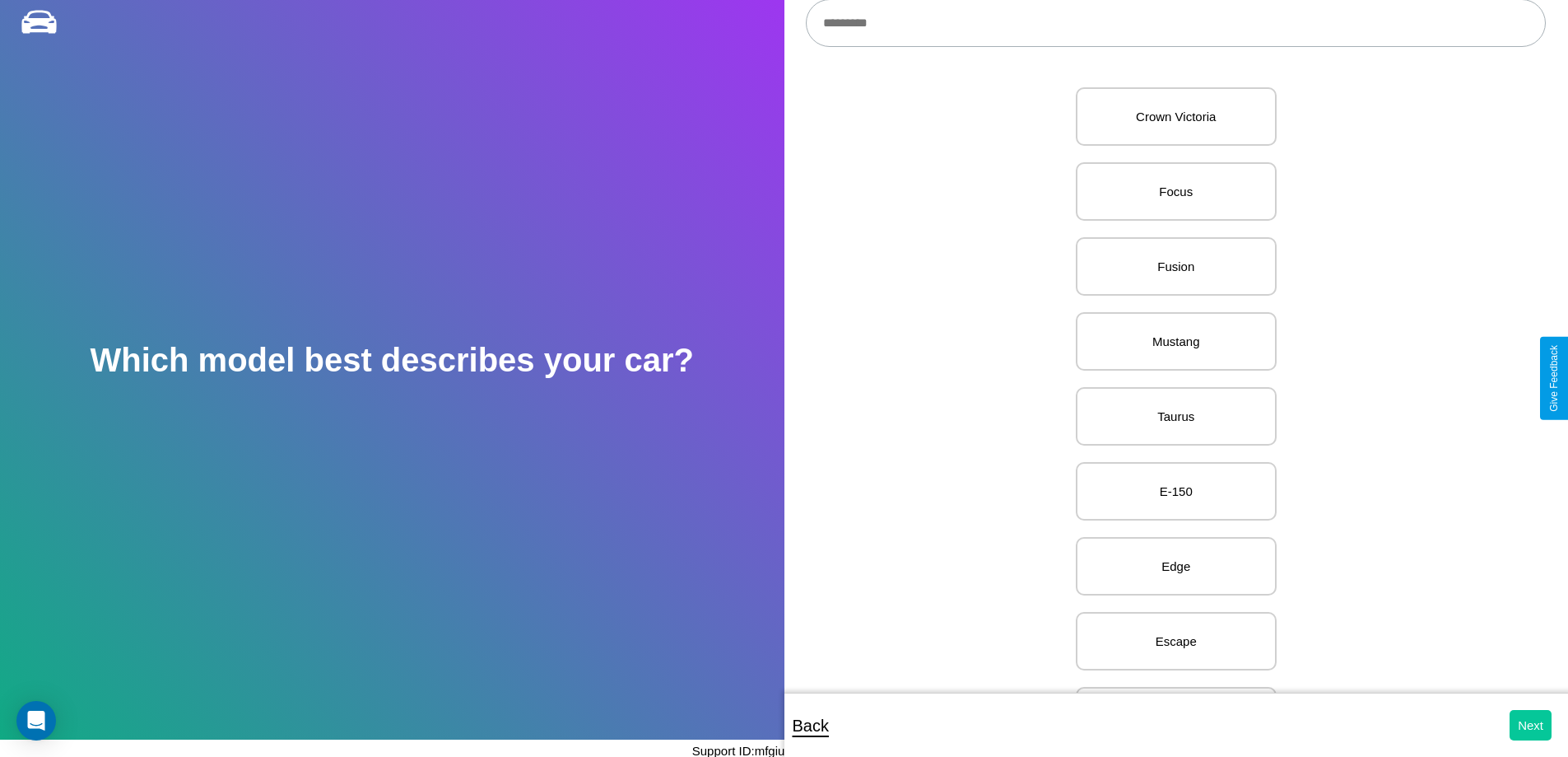
click at [1530, 725] on button "Next" at bounding box center [1530, 725] width 42 height 30
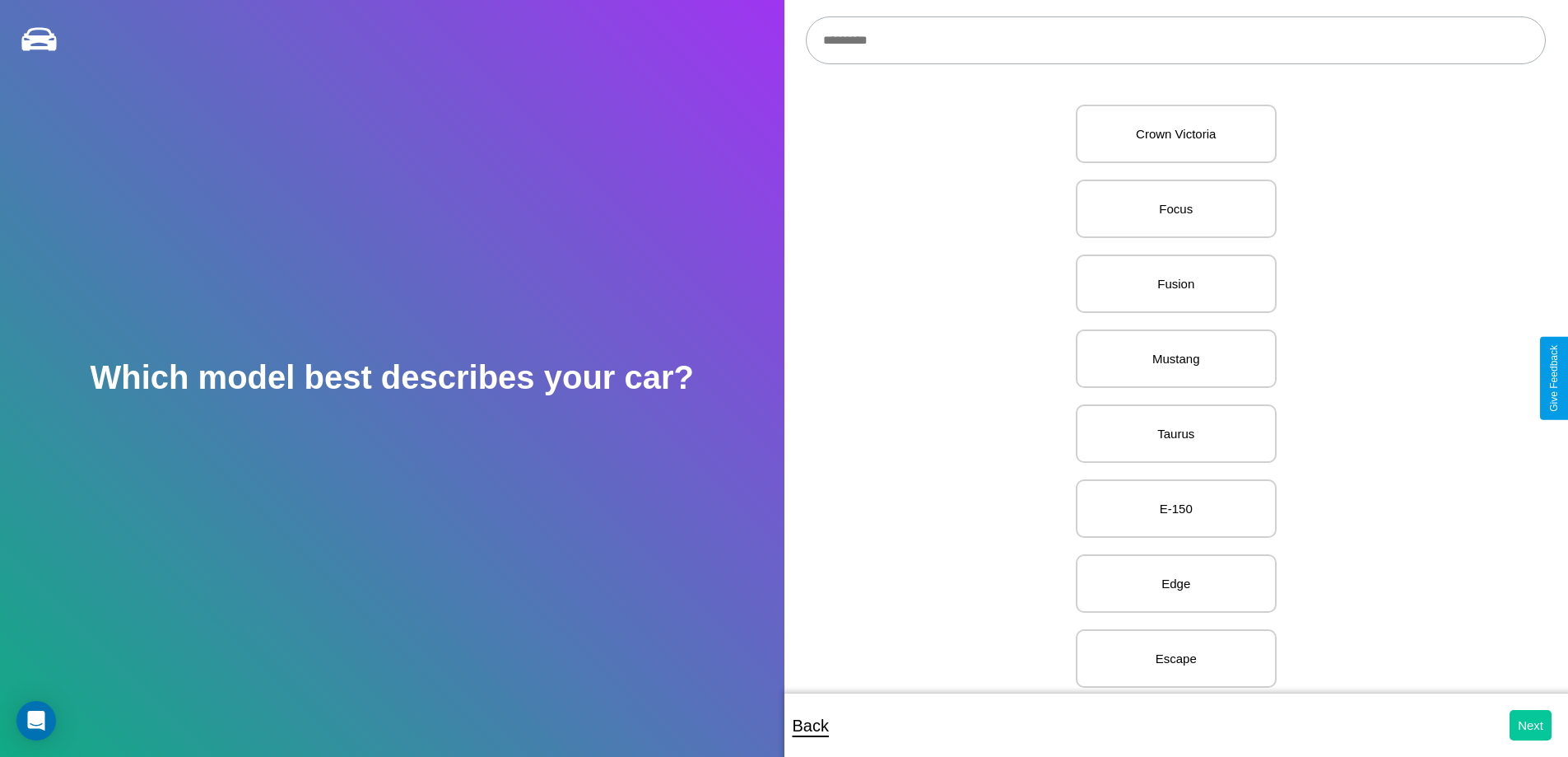
select select "*****"
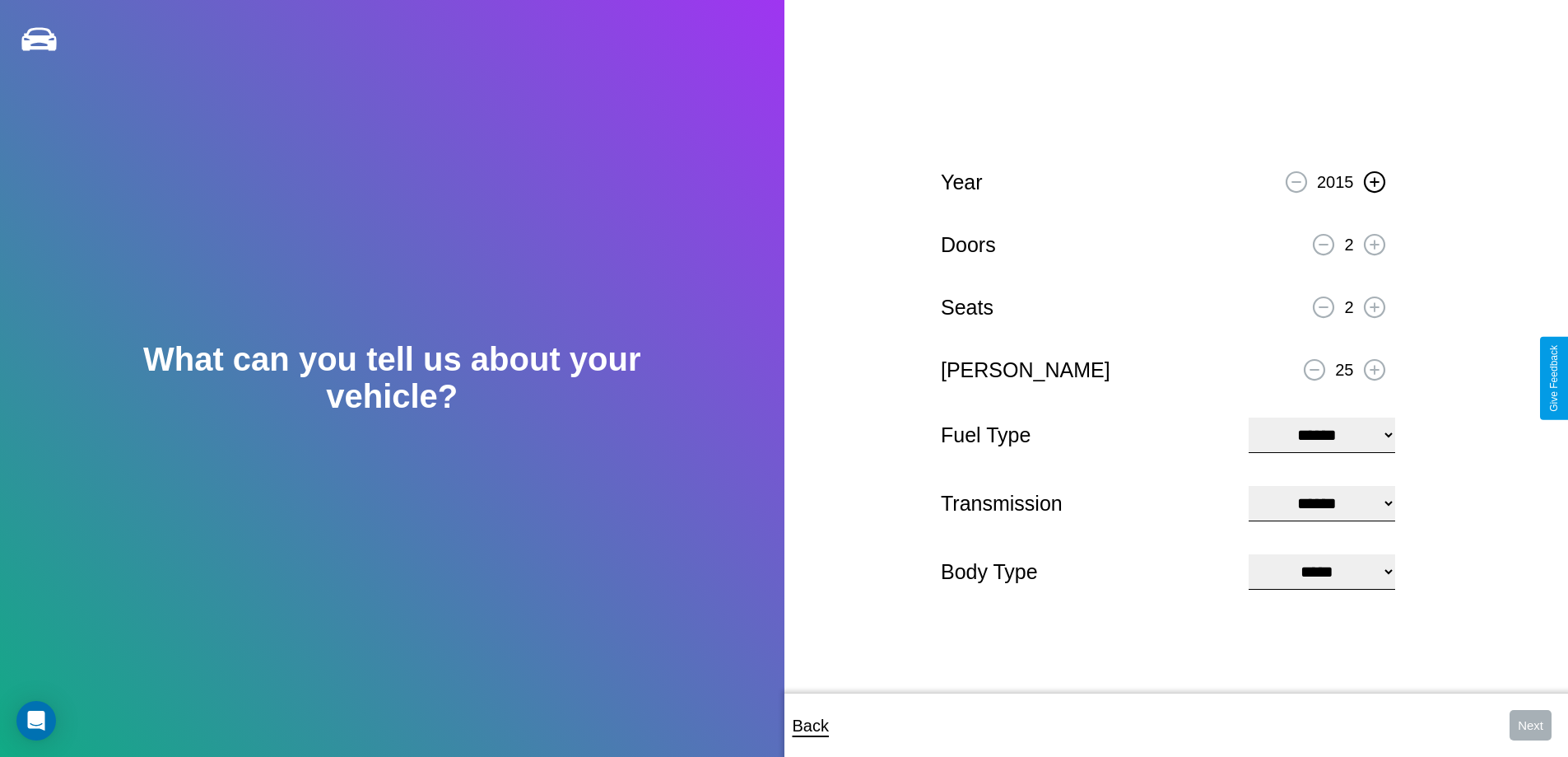
click at [1374, 180] on icon at bounding box center [1374, 182] width 9 height 9
click at [1374, 242] on icon at bounding box center [1374, 244] width 9 height 9
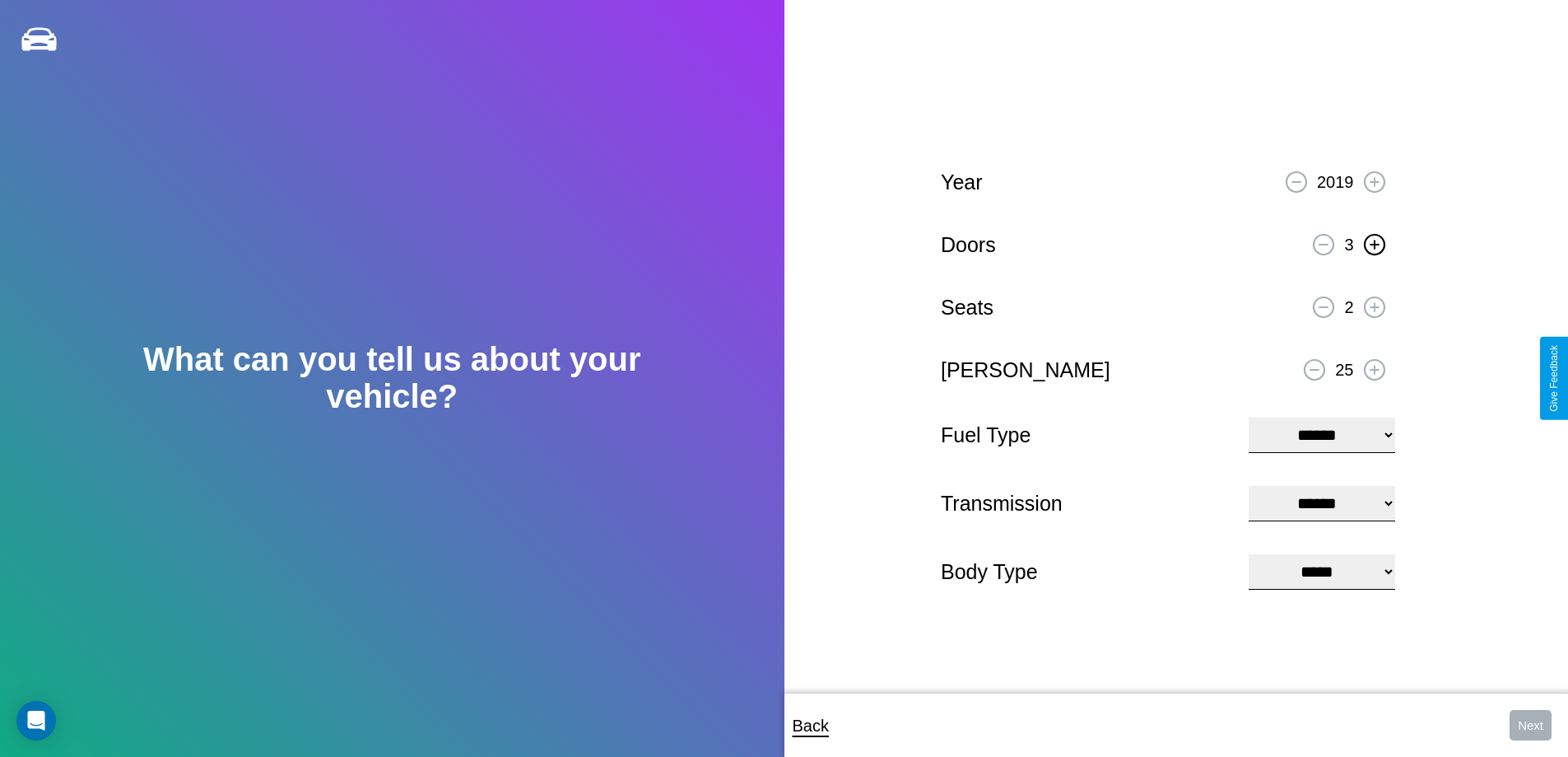
click at [1374, 242] on icon at bounding box center [1374, 244] width 9 height 9
click at [1374, 304] on icon at bounding box center [1374, 307] width 9 height 9
click at [1315, 369] on icon at bounding box center [1315, 370] width 9 height 2
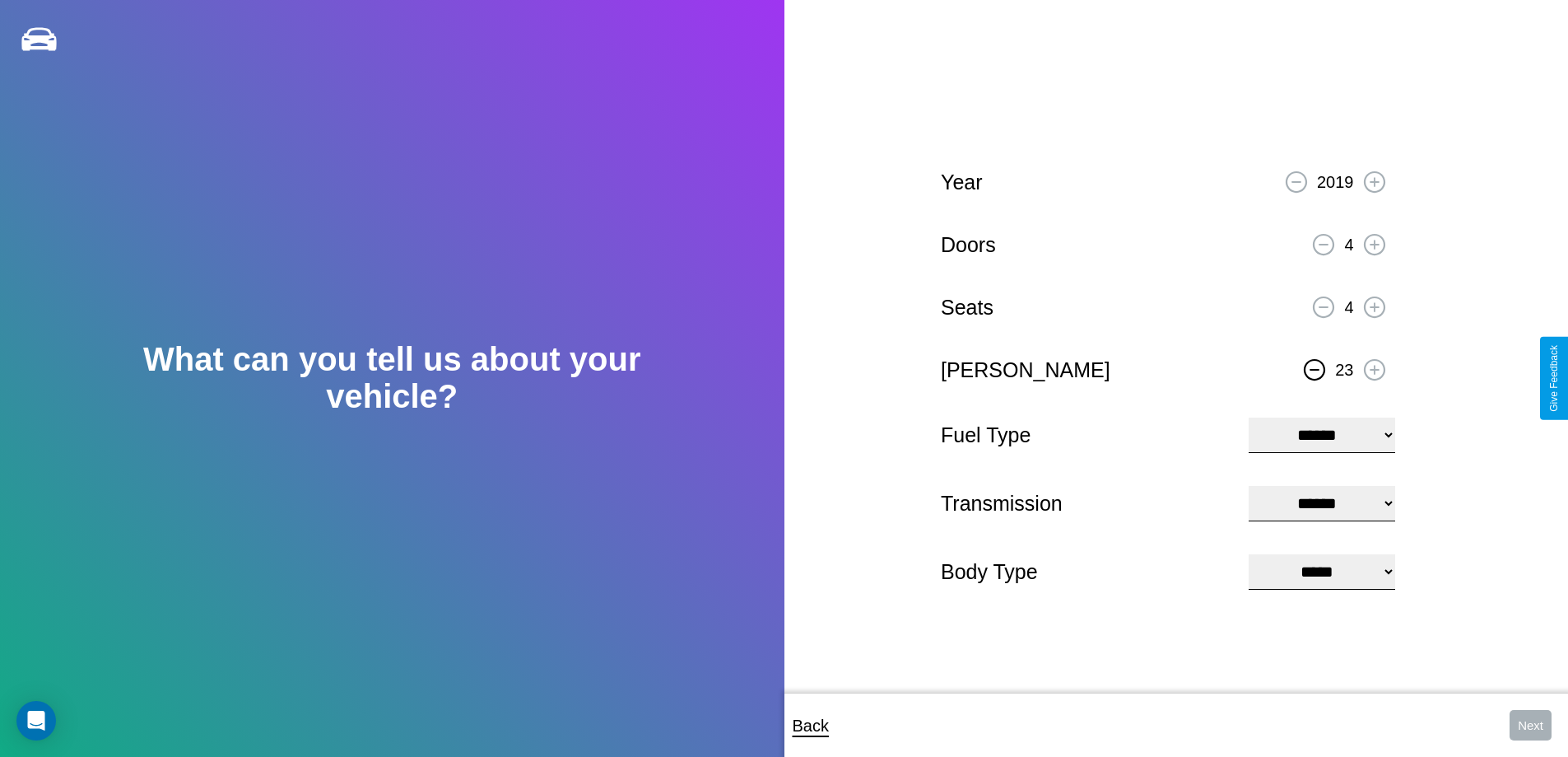
click at [1315, 369] on icon at bounding box center [1315, 370] width 9 height 2
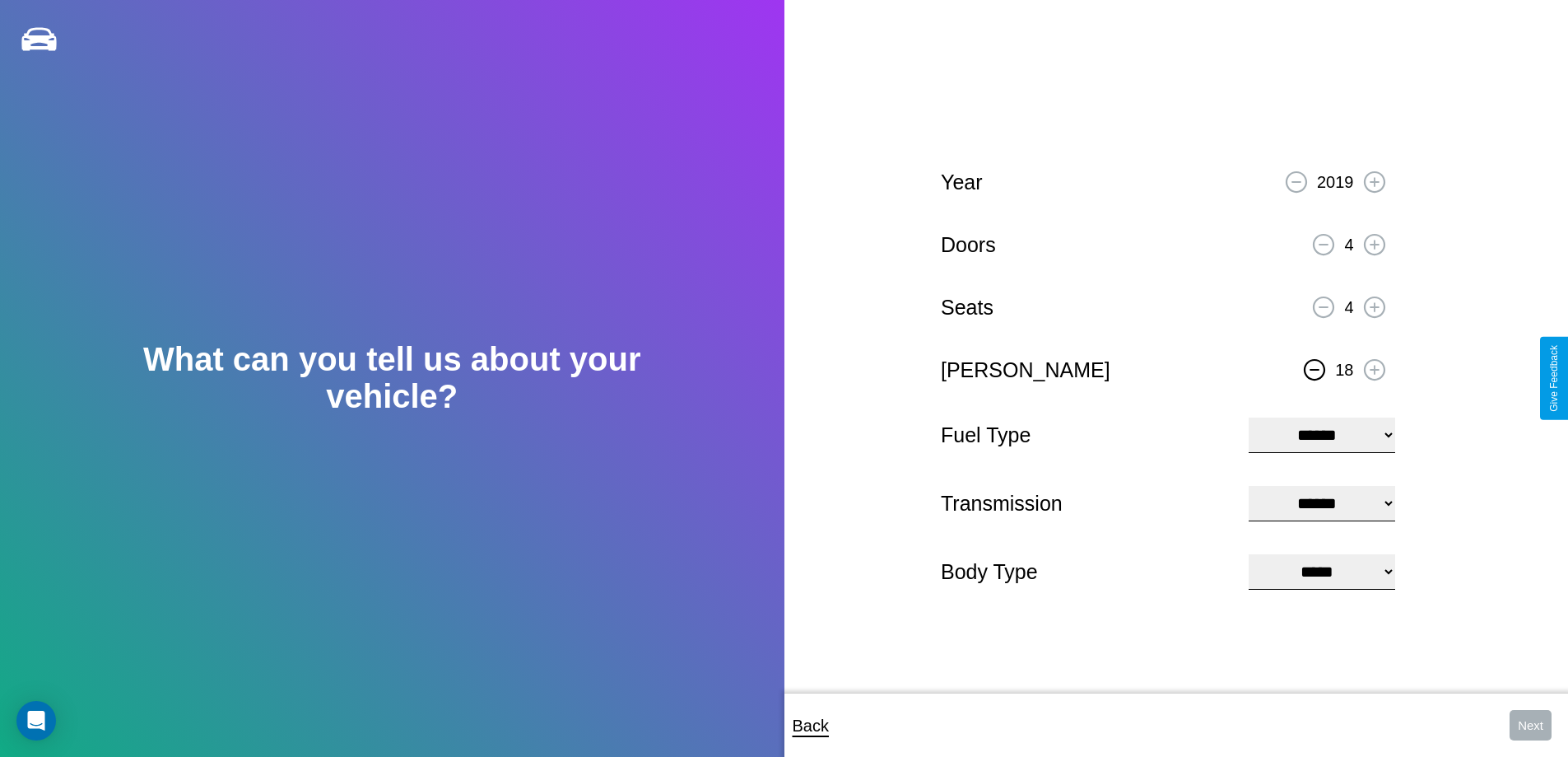
click at [1321, 433] on select "**********" at bounding box center [1321, 436] width 146 height 36
select select "**********"
click at [1321, 503] on select "****** ********* ******" at bounding box center [1321, 504] width 146 height 36
select select "******"
click at [1321, 573] on select "**********" at bounding box center [1321, 572] width 146 height 36
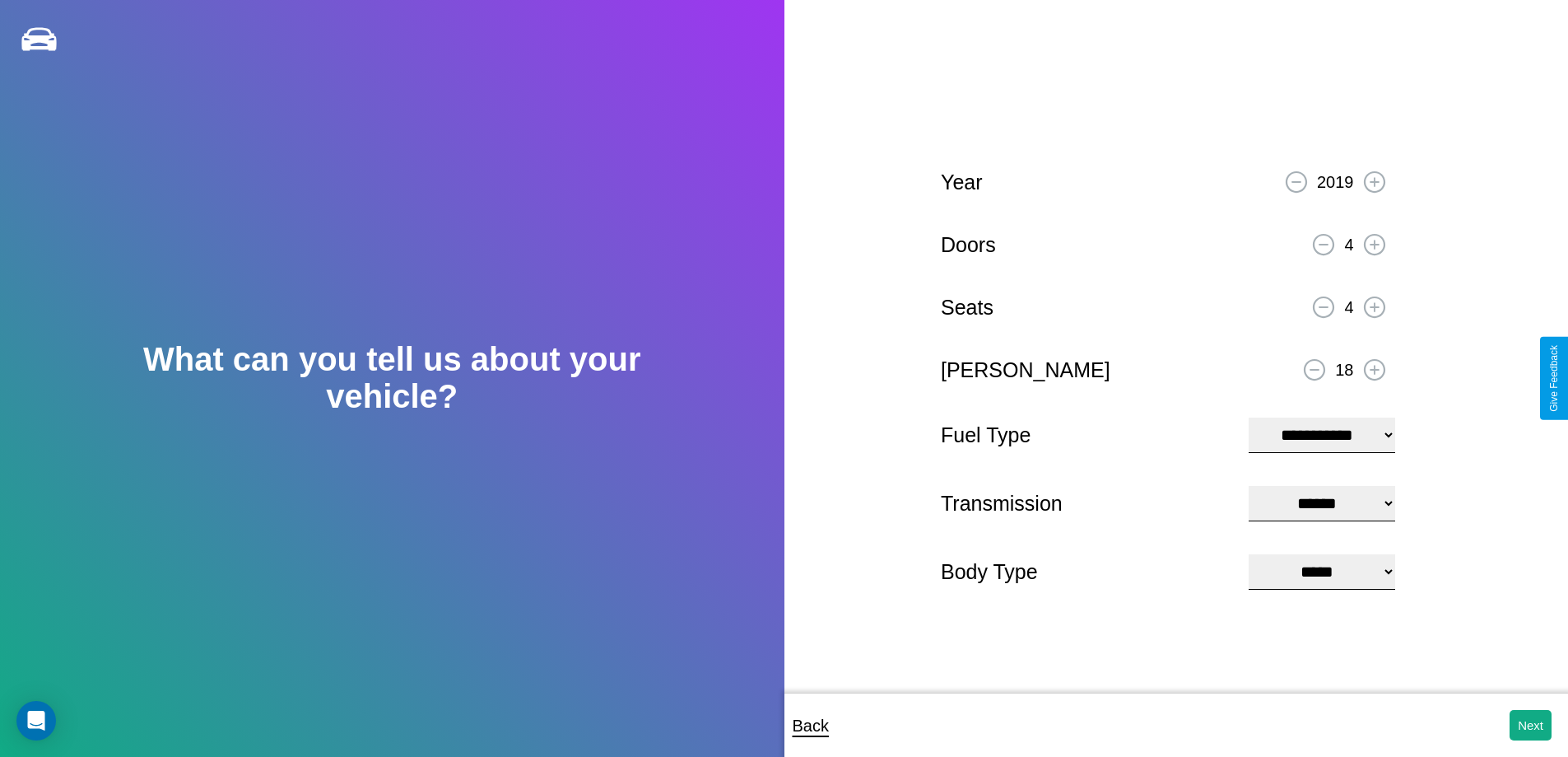
select select "*********"
click at [1530, 725] on button "Next" at bounding box center [1530, 725] width 42 height 30
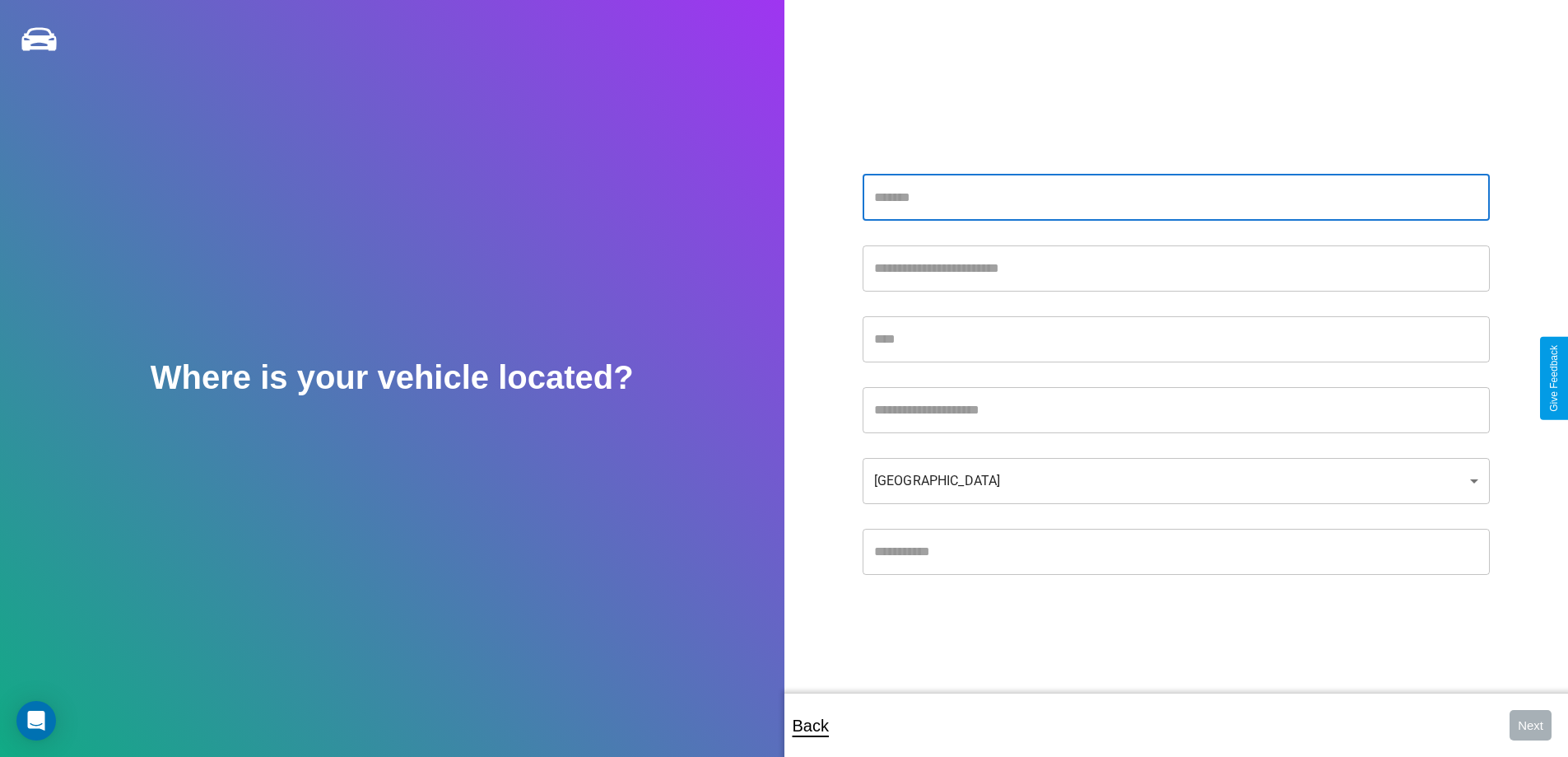
click at [1175, 197] on input "text" at bounding box center [1175, 198] width 627 height 47
type input "**********"
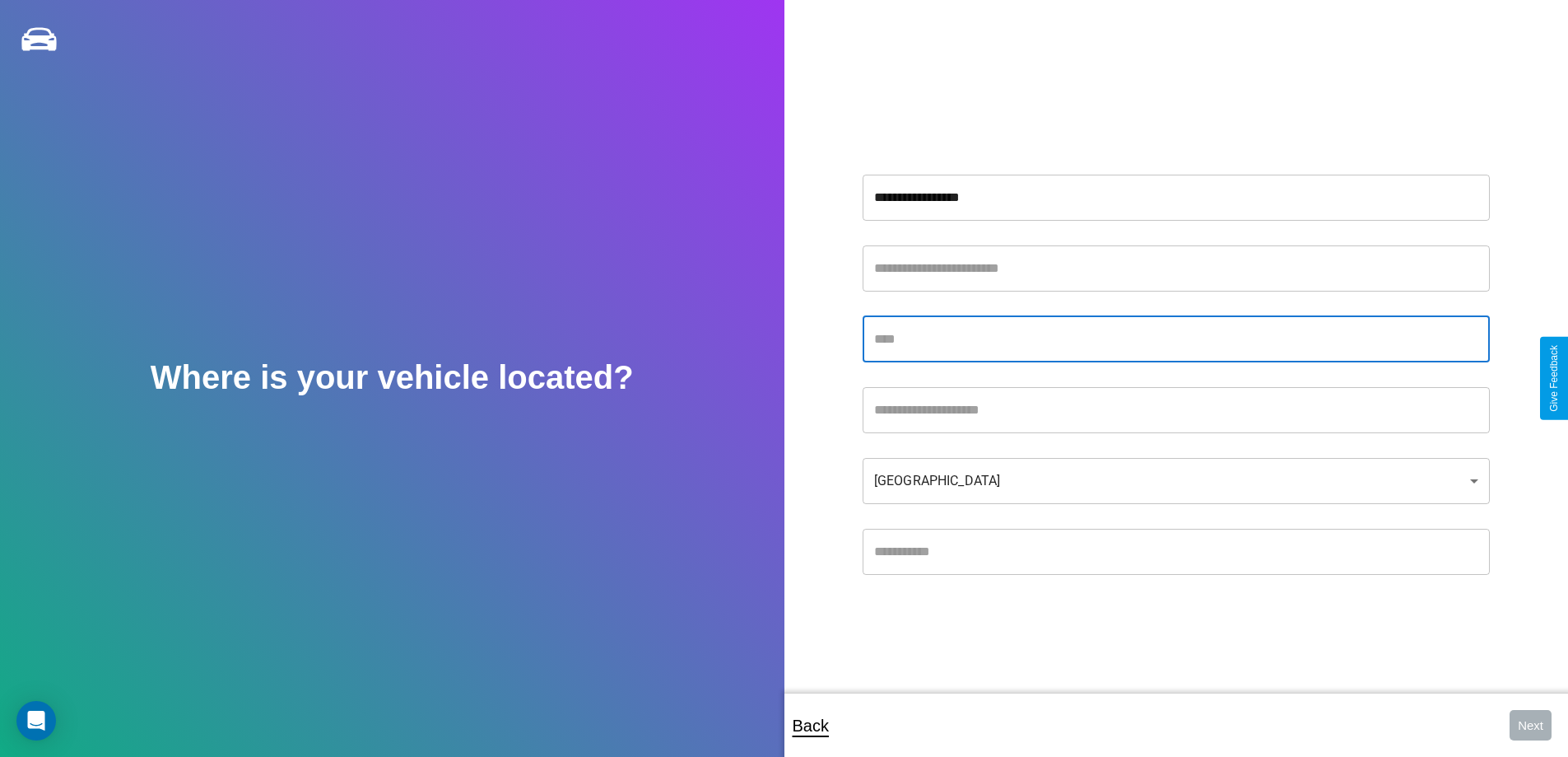
click at [1175, 338] on input "text" at bounding box center [1175, 339] width 627 height 47
type input "*******"
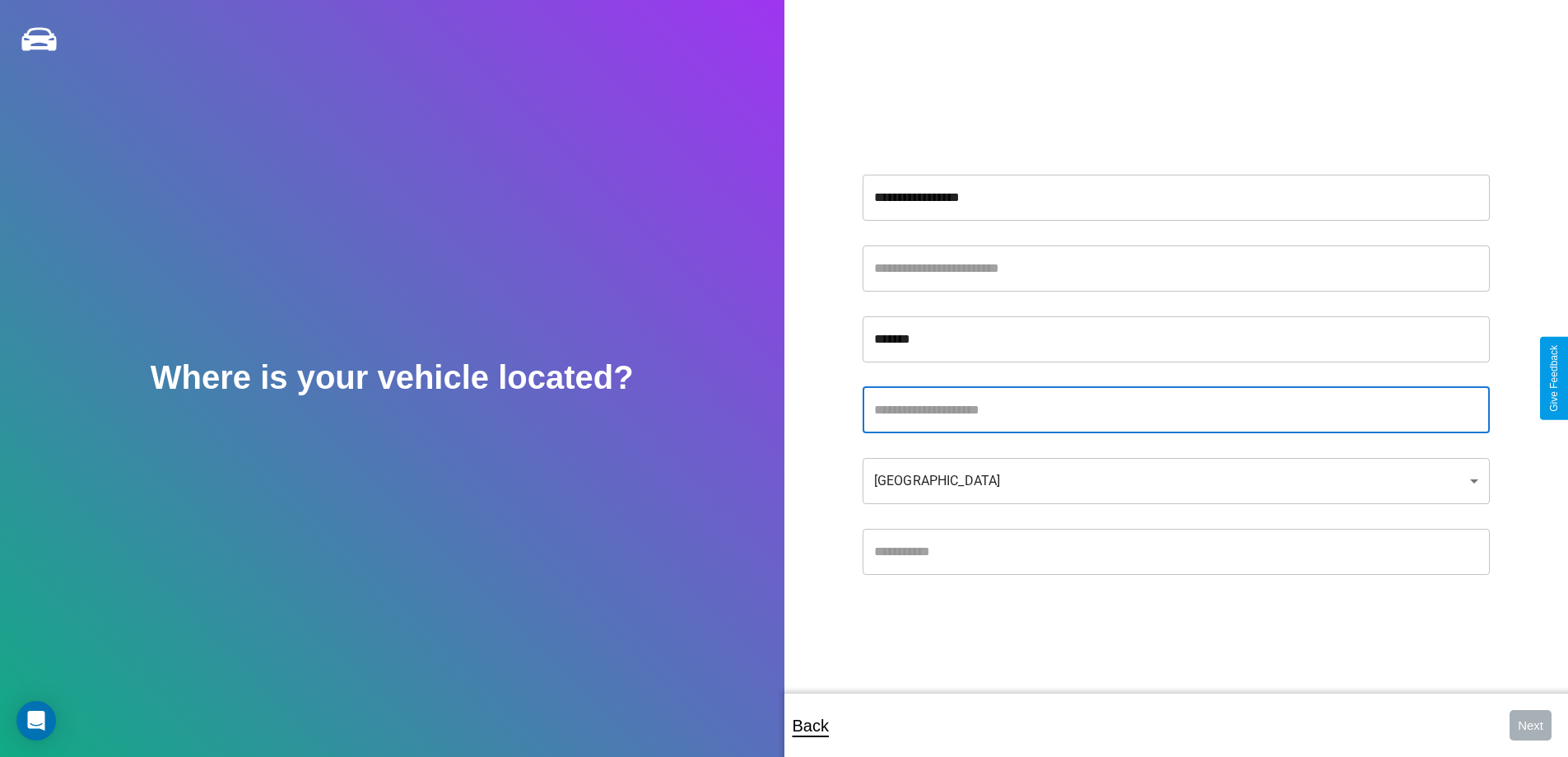
click at [1175, 409] on input "text" at bounding box center [1175, 410] width 627 height 47
type input "*******"
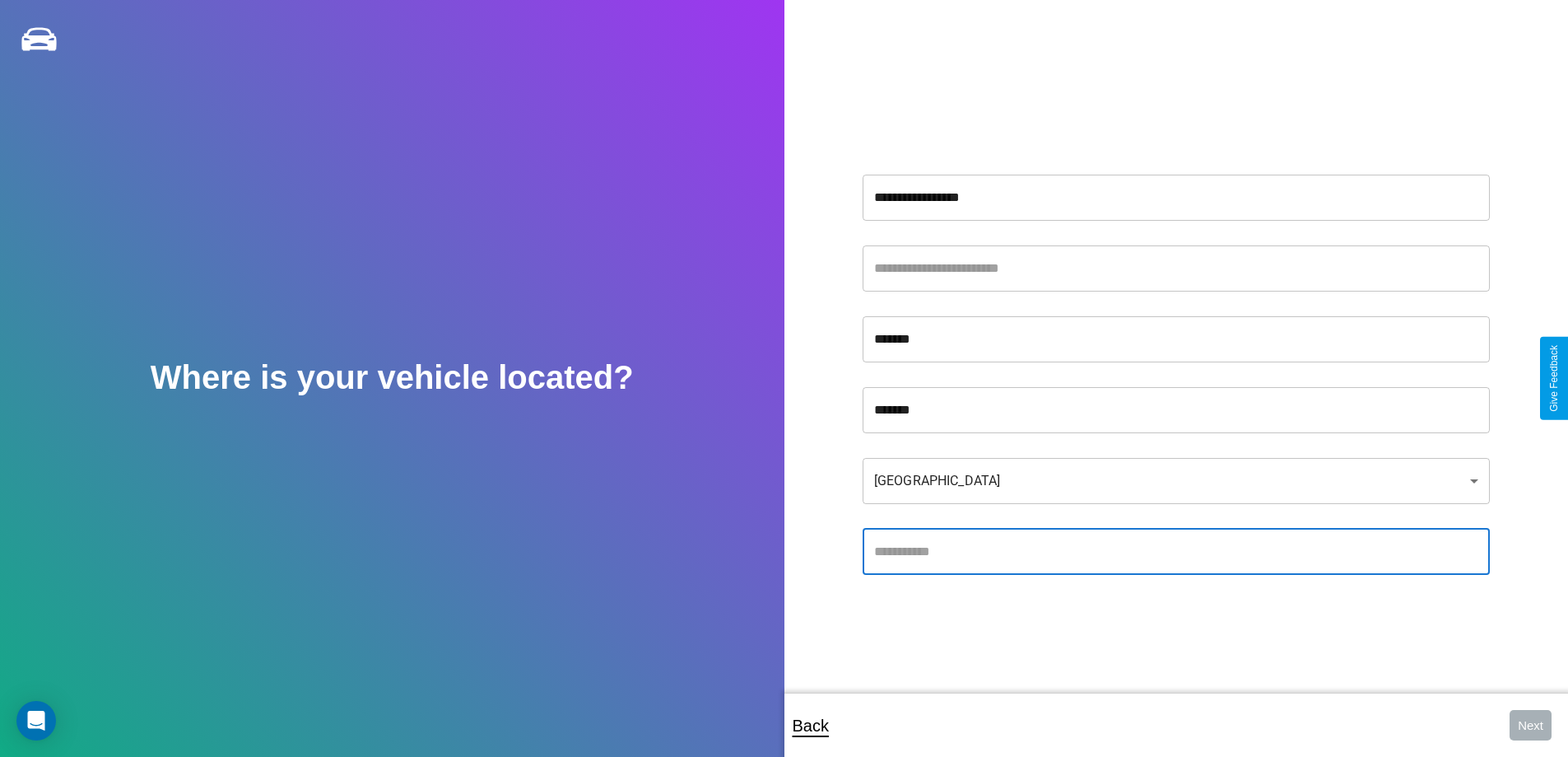
click at [1175, 551] on input "text" at bounding box center [1175, 552] width 627 height 47
type input "*****"
click at [1175, 480] on body "**********" at bounding box center [784, 389] width 1568 height 778
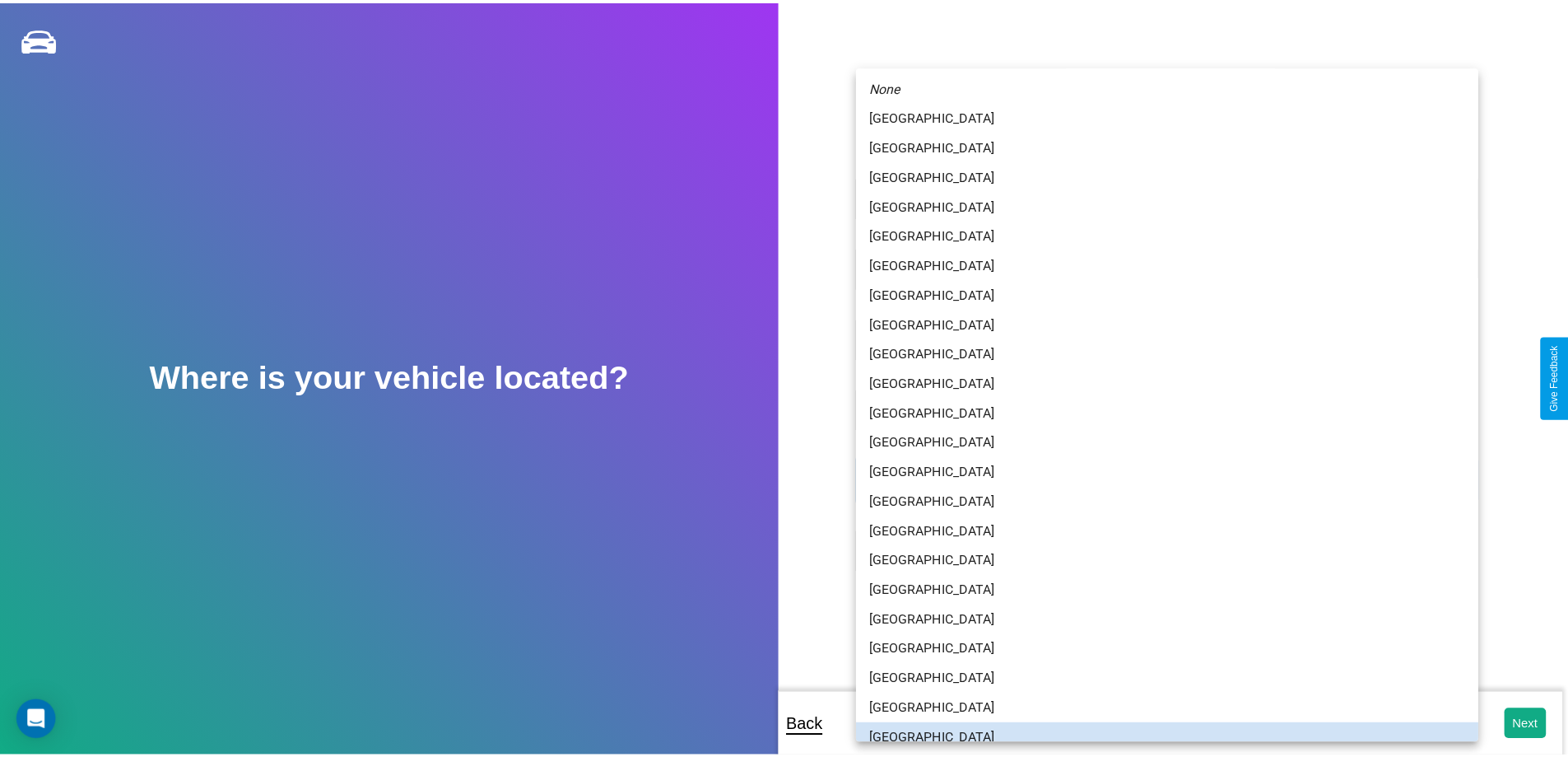
scroll to position [11, 0]
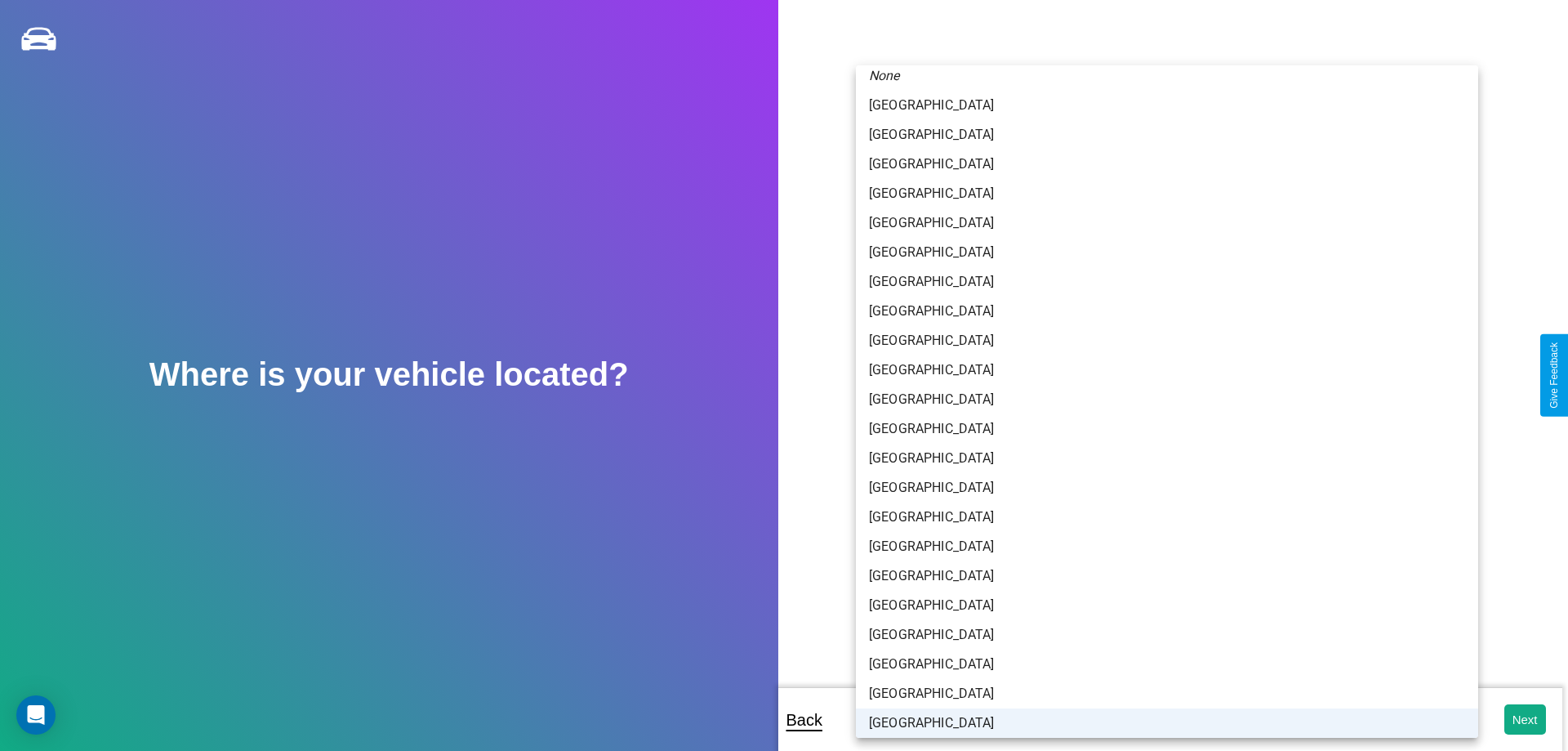
click at [1161, 723] on li "[GEOGRAPHIC_DATA]" at bounding box center [1166, 723] width 622 height 29
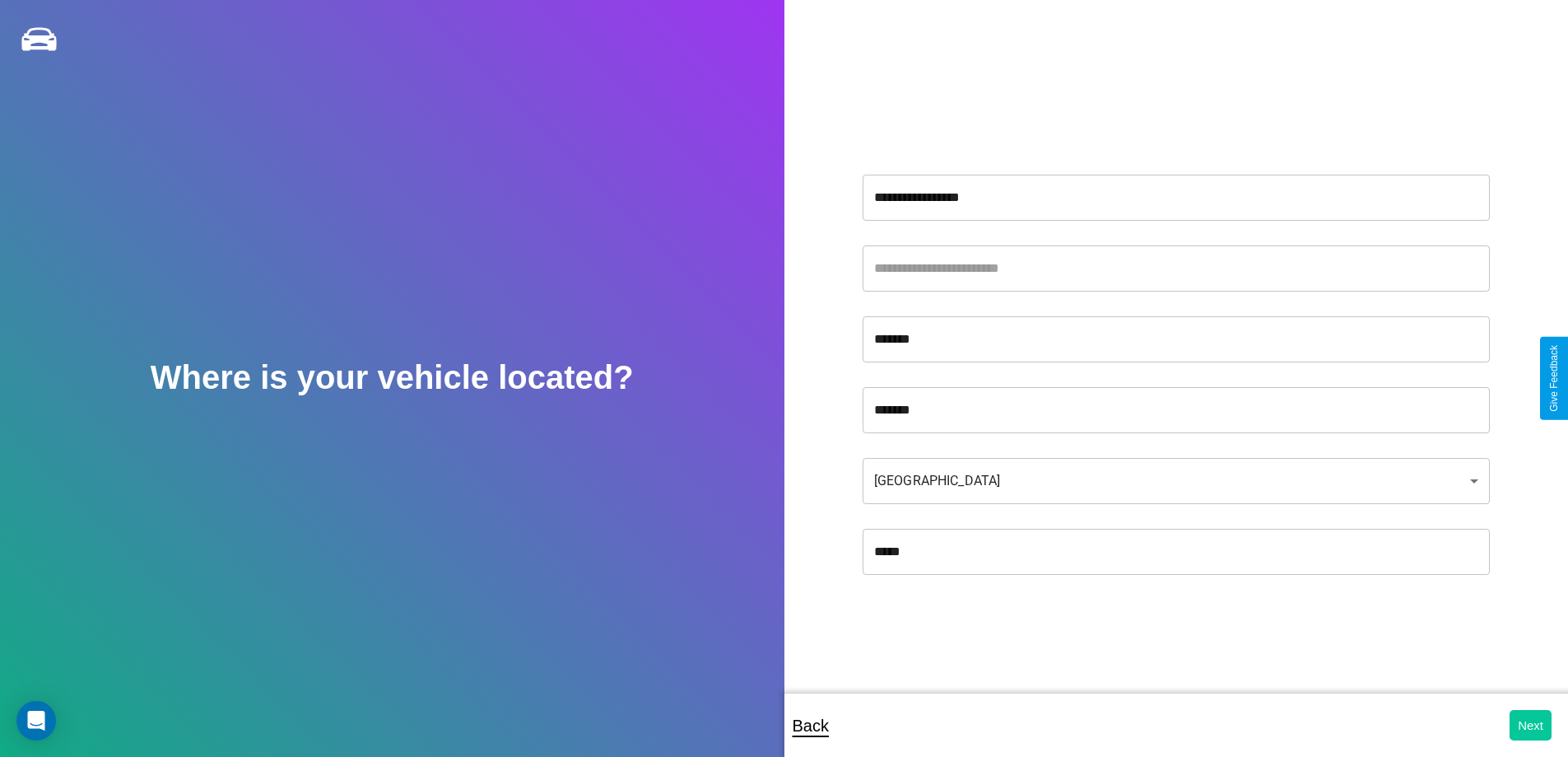
click at [1530, 725] on button "Next" at bounding box center [1530, 725] width 42 height 30
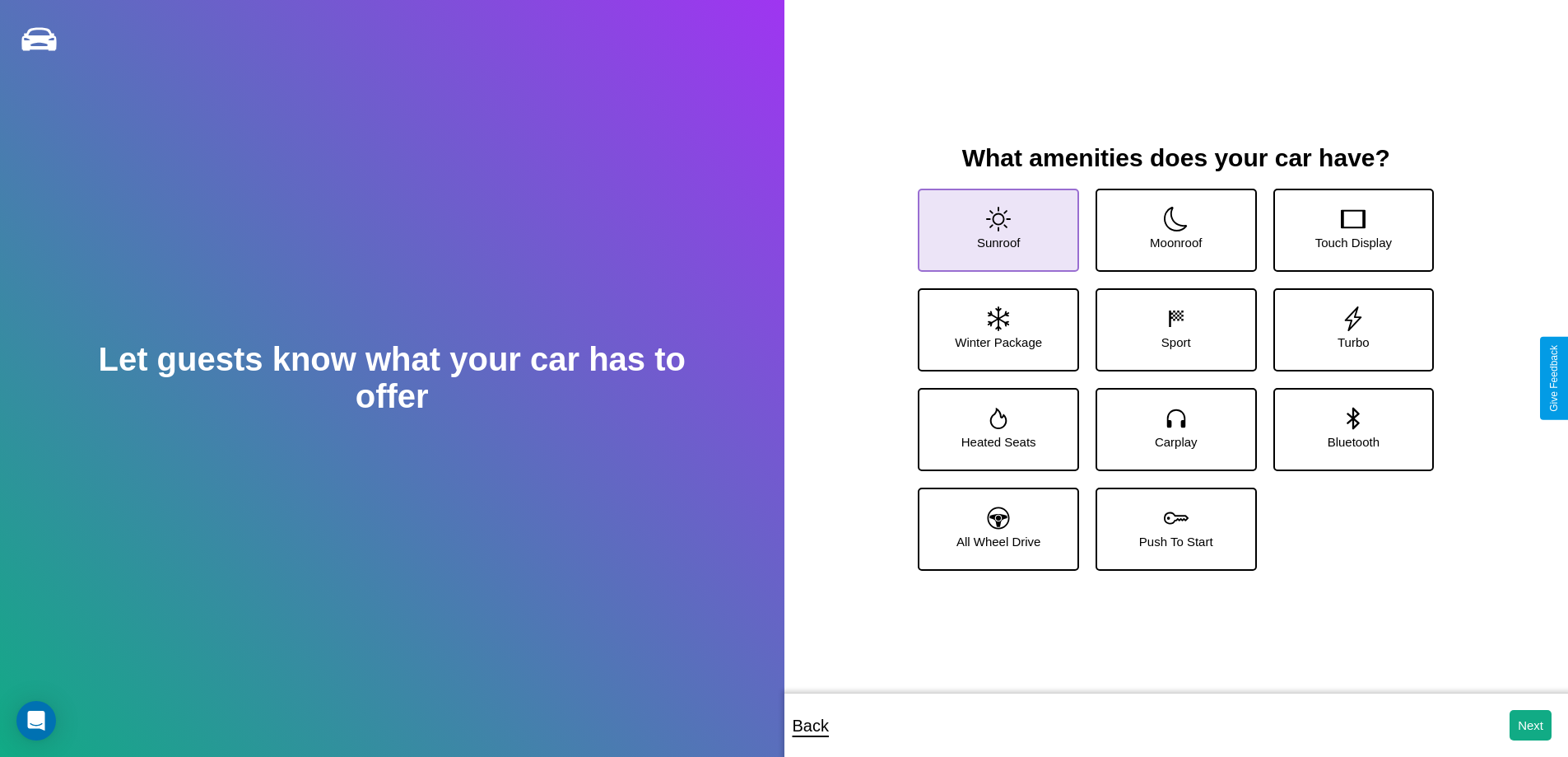
click at [996, 223] on icon at bounding box center [998, 219] width 25 height 25
click at [1170, 223] on icon at bounding box center [1176, 219] width 25 height 25
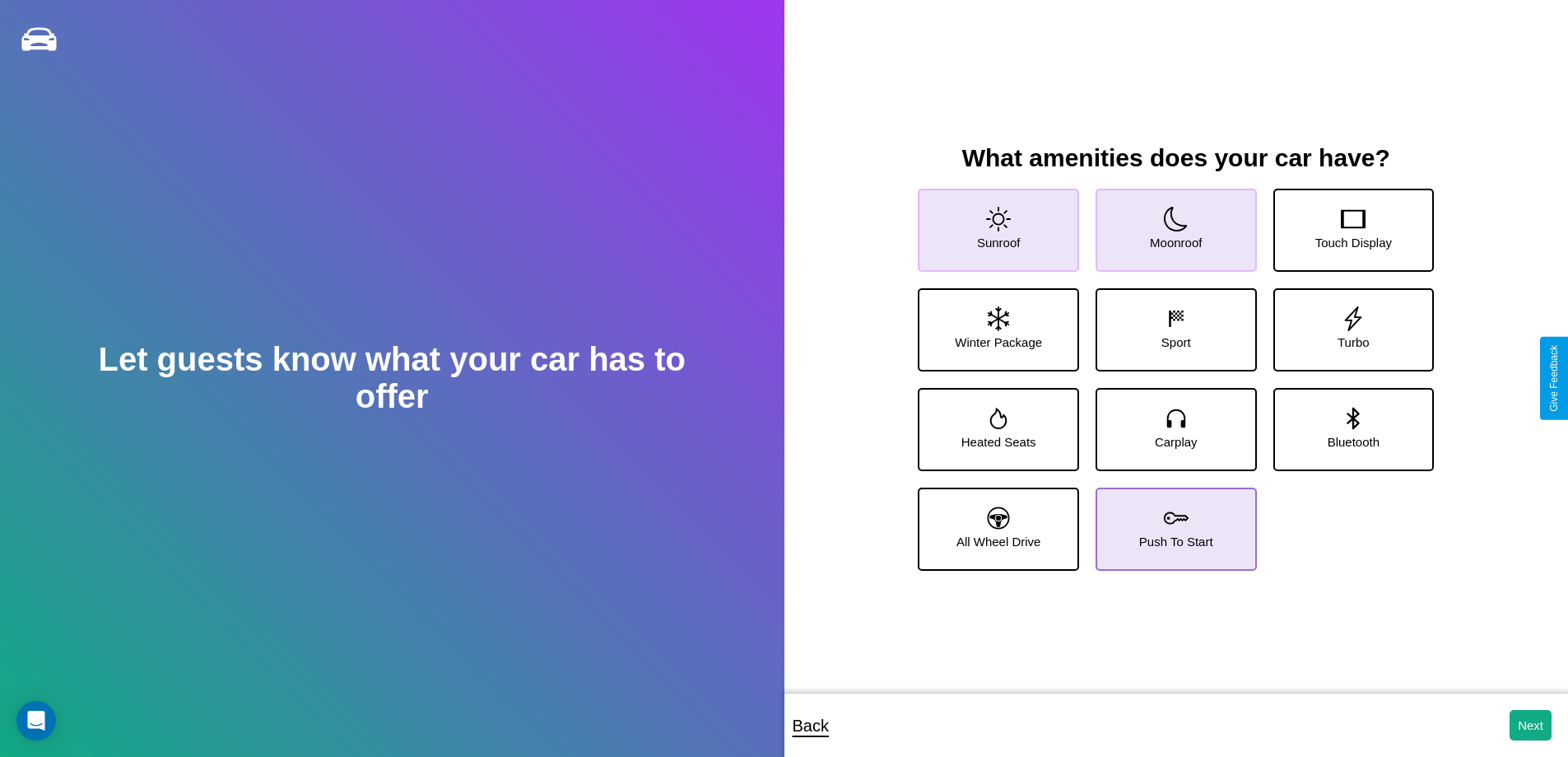
click at [1170, 522] on icon at bounding box center [1176, 518] width 25 height 25
click at [996, 223] on icon at bounding box center [998, 219] width 25 height 25
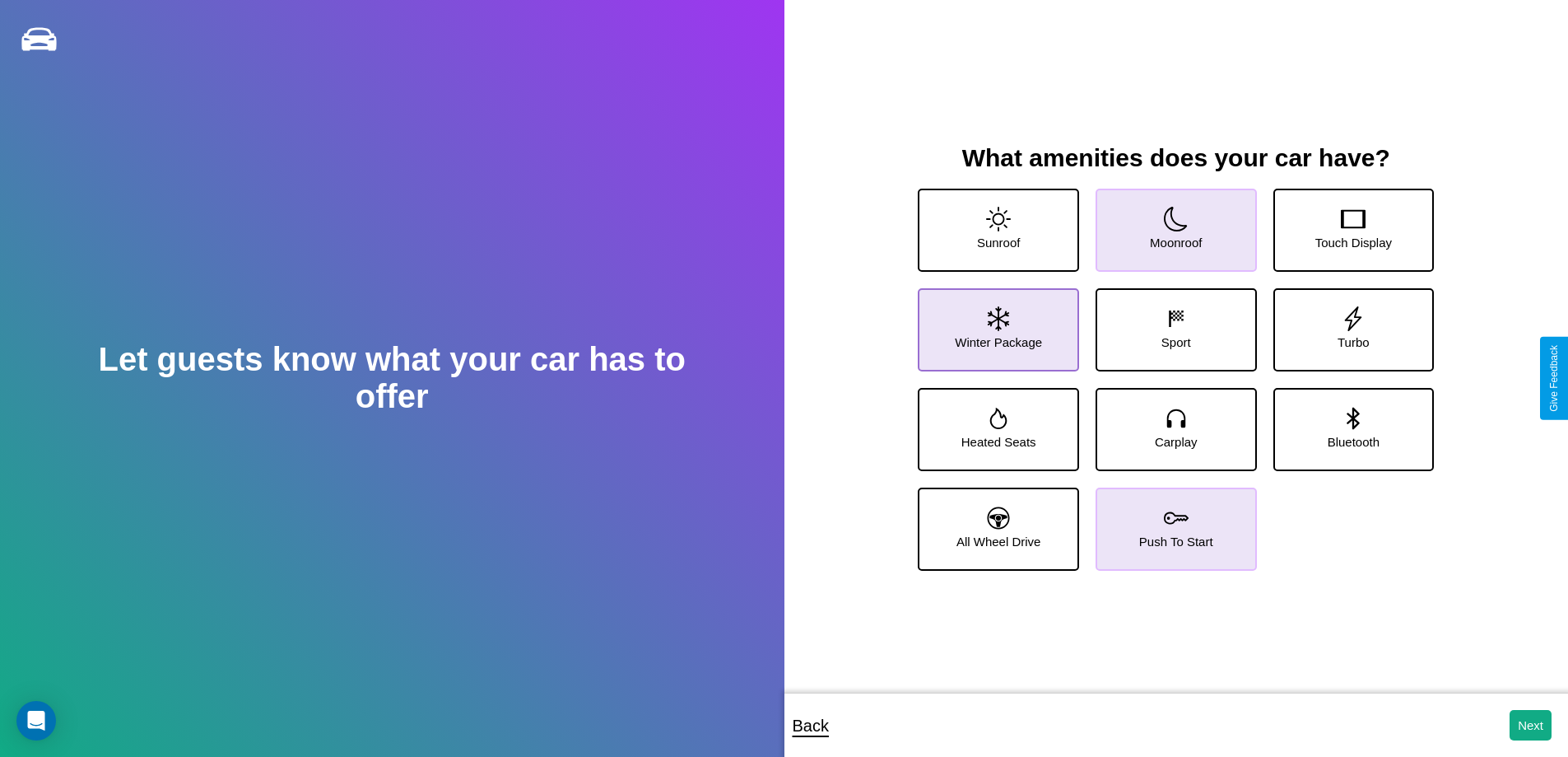
click at [996, 323] on icon at bounding box center [998, 319] width 21 height 25
click at [996, 522] on icon at bounding box center [998, 517] width 22 height 22
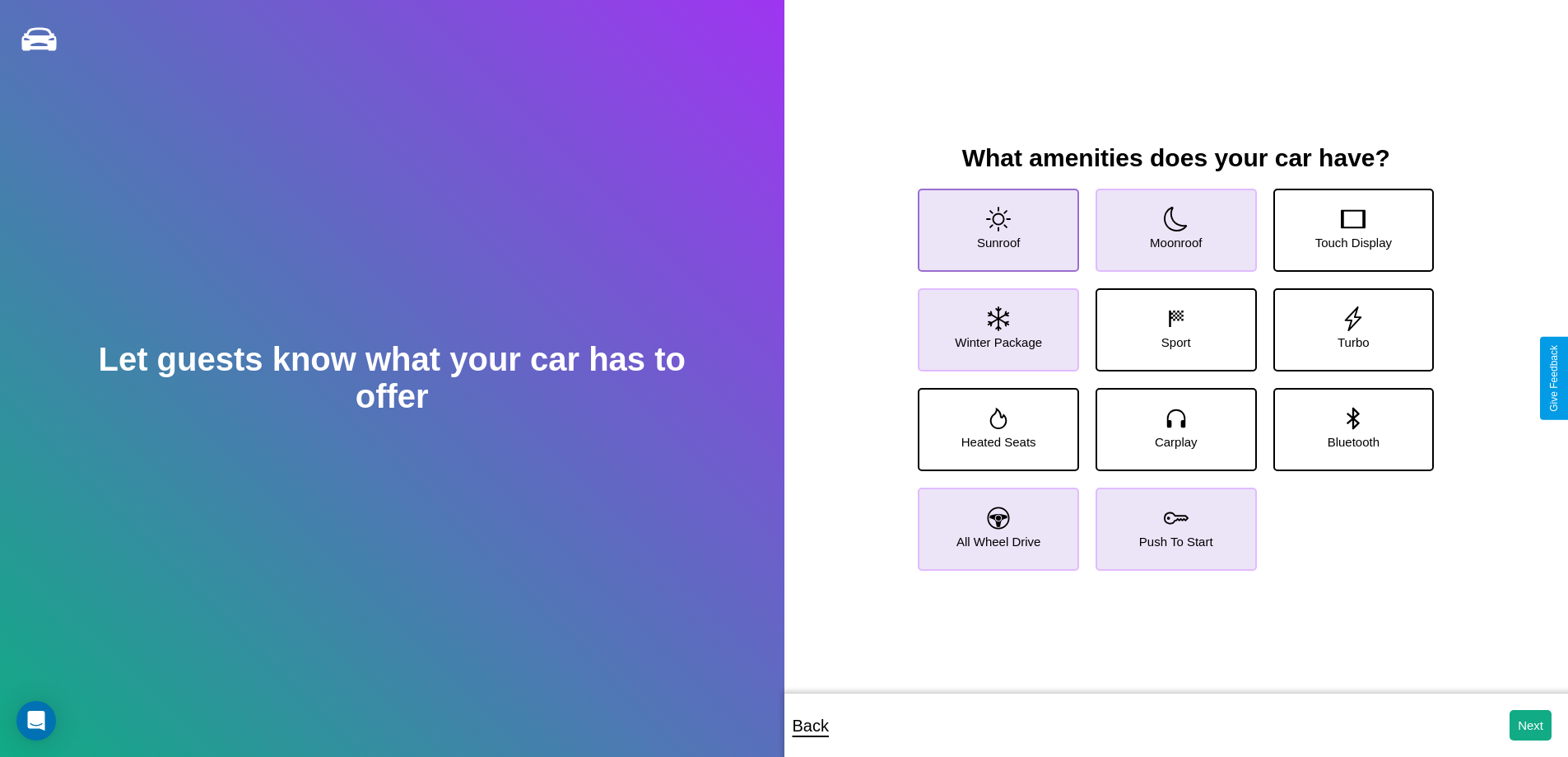
click at [996, 223] on icon at bounding box center [998, 219] width 25 height 25
click at [1170, 223] on icon at bounding box center [1176, 219] width 25 height 25
click at [996, 323] on icon at bounding box center [998, 319] width 21 height 25
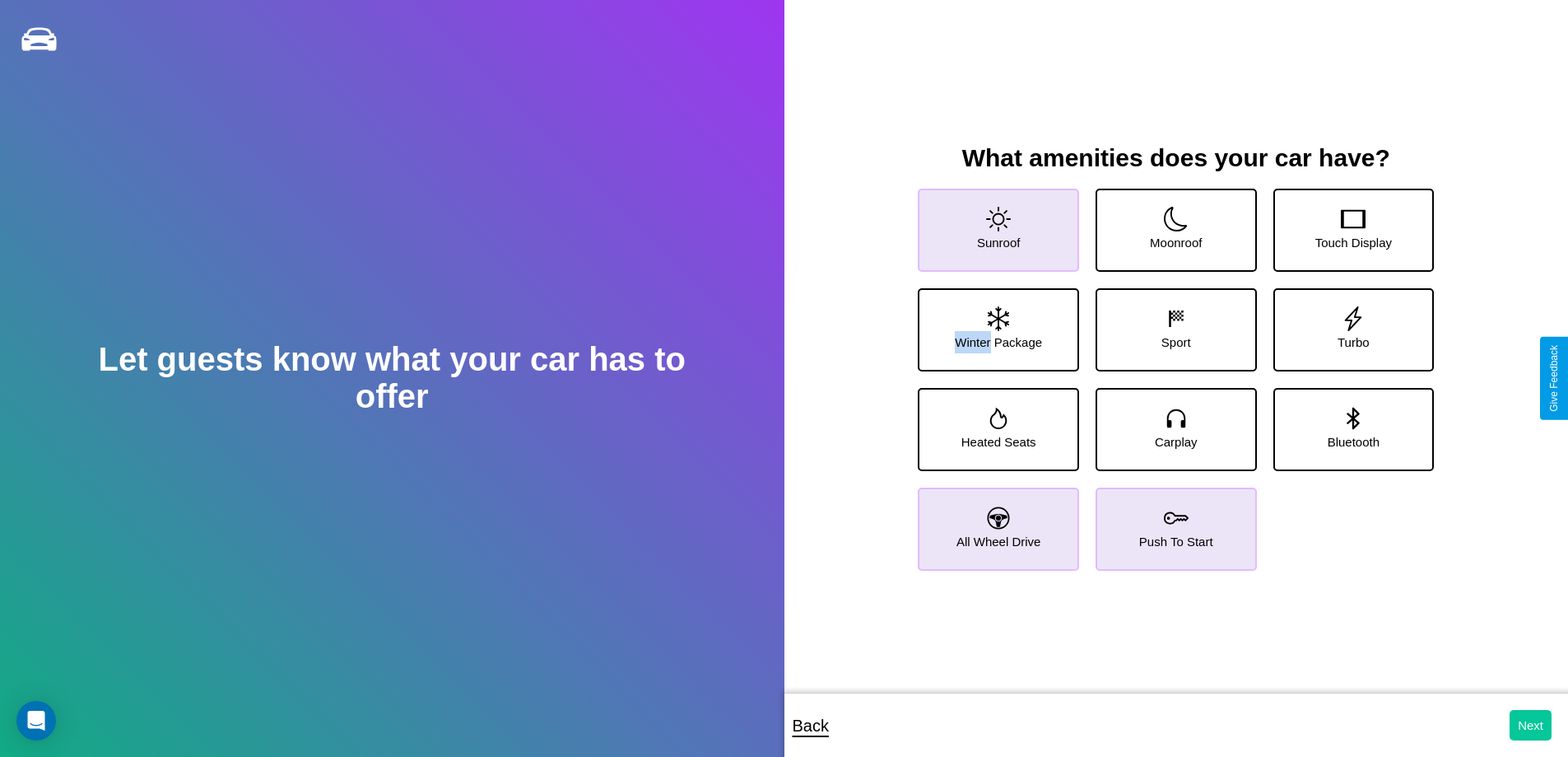
click at [1530, 725] on button "Next" at bounding box center [1530, 725] width 42 height 30
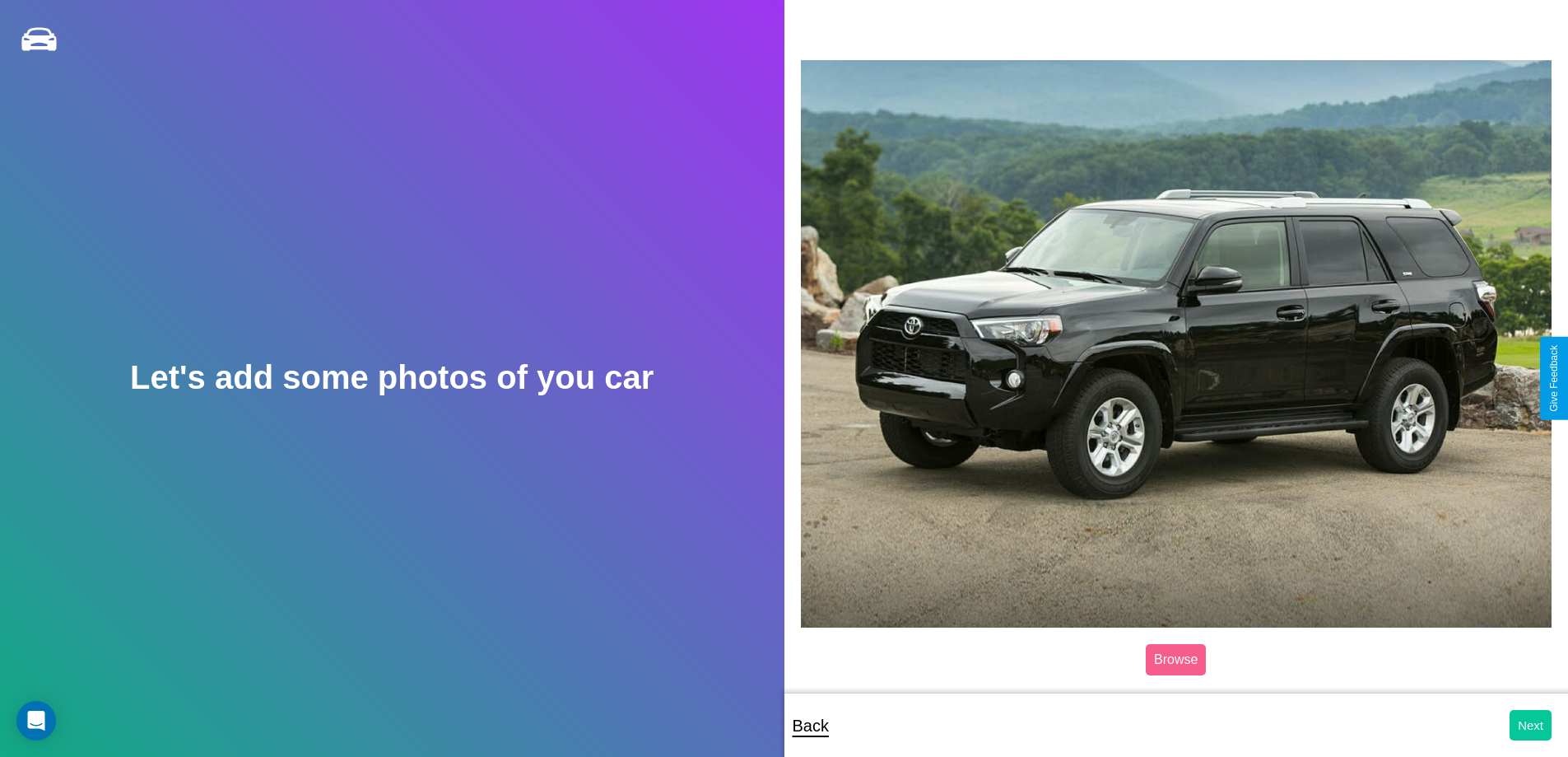
click at [1530, 725] on button "Next" at bounding box center [1530, 725] width 42 height 30
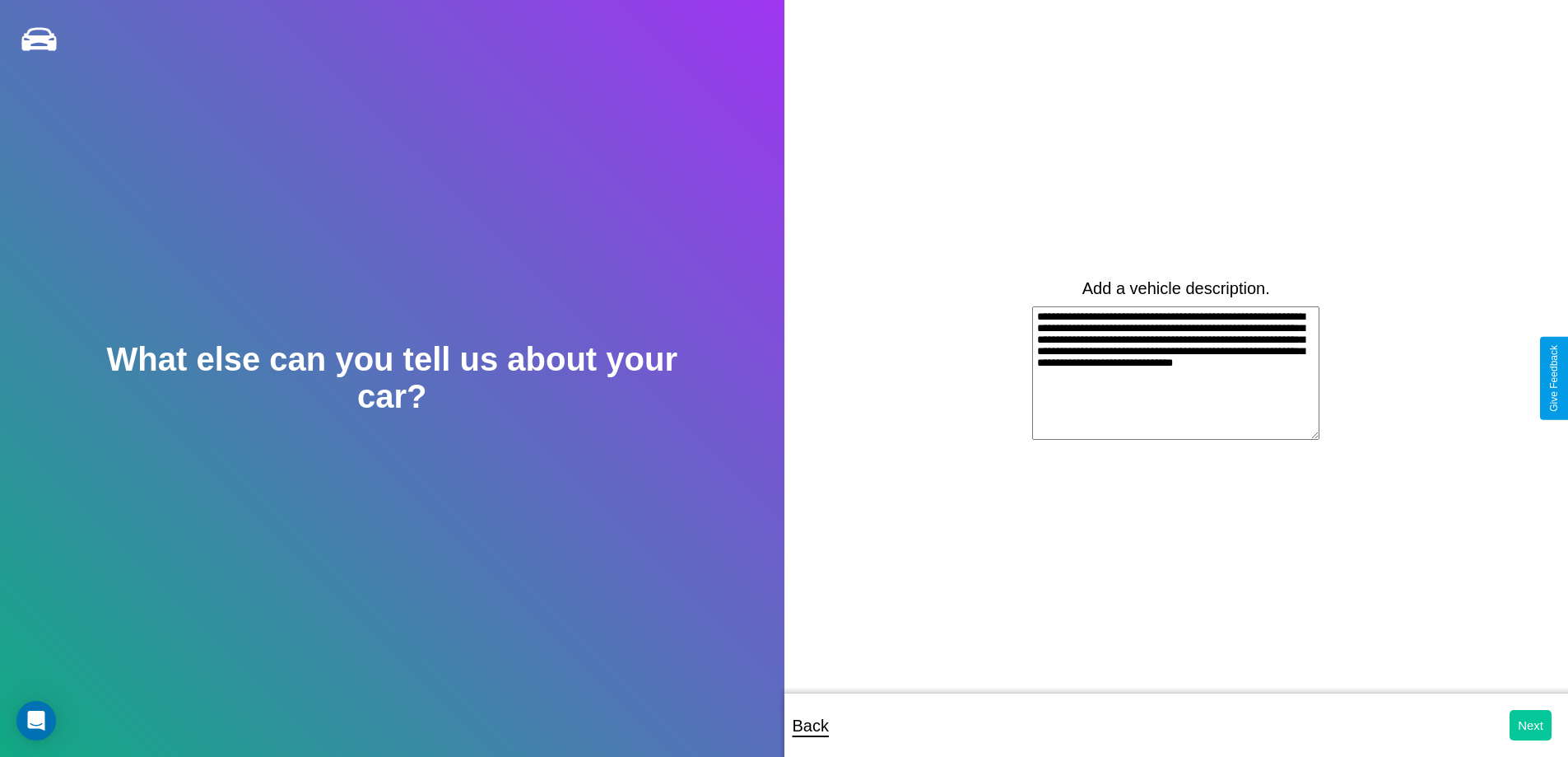
type textarea "**********"
click at [1530, 725] on button "Next" at bounding box center [1530, 725] width 42 height 30
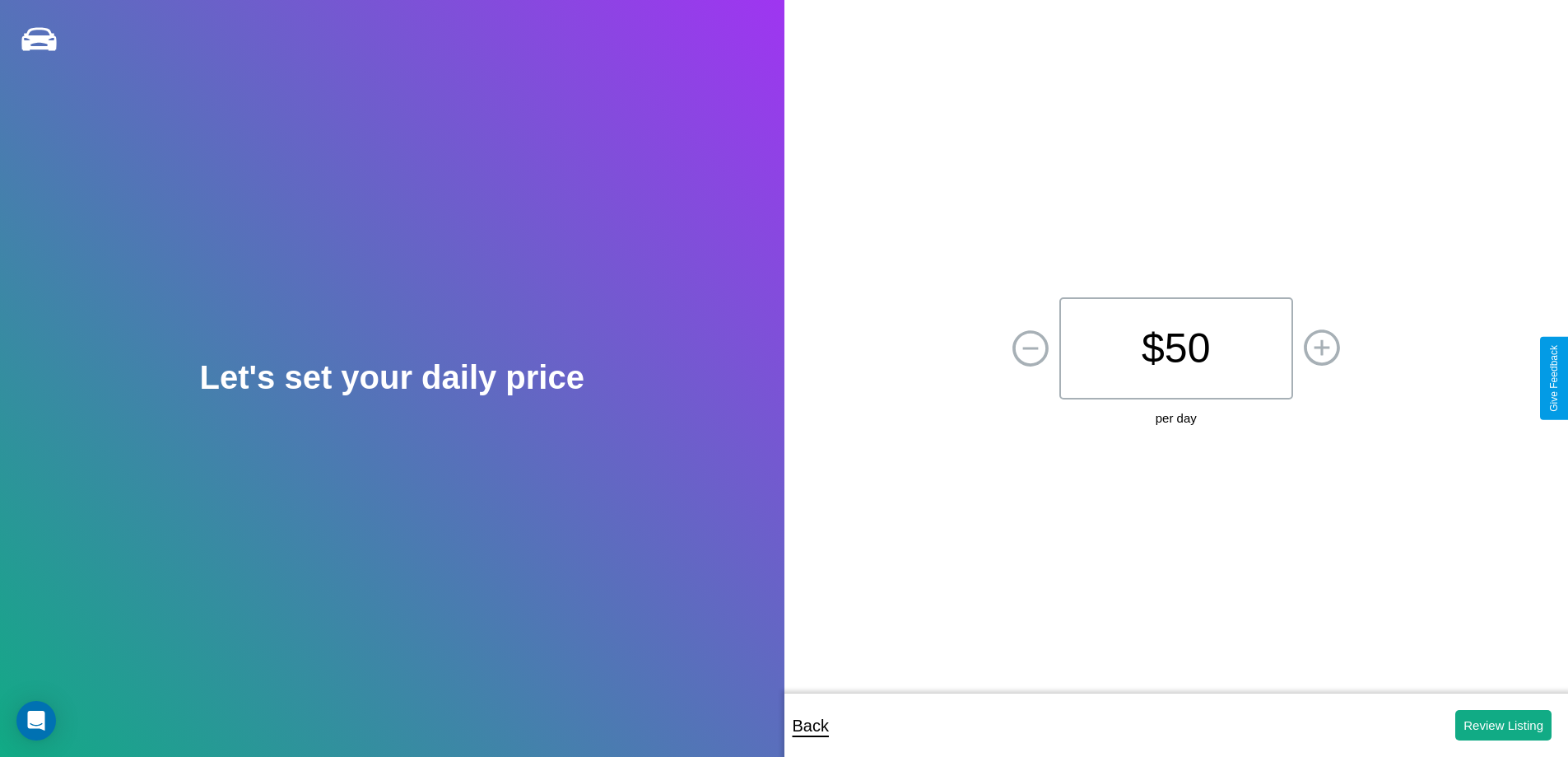
click at [1175, 348] on p "$ 50" at bounding box center [1175, 348] width 233 height 102
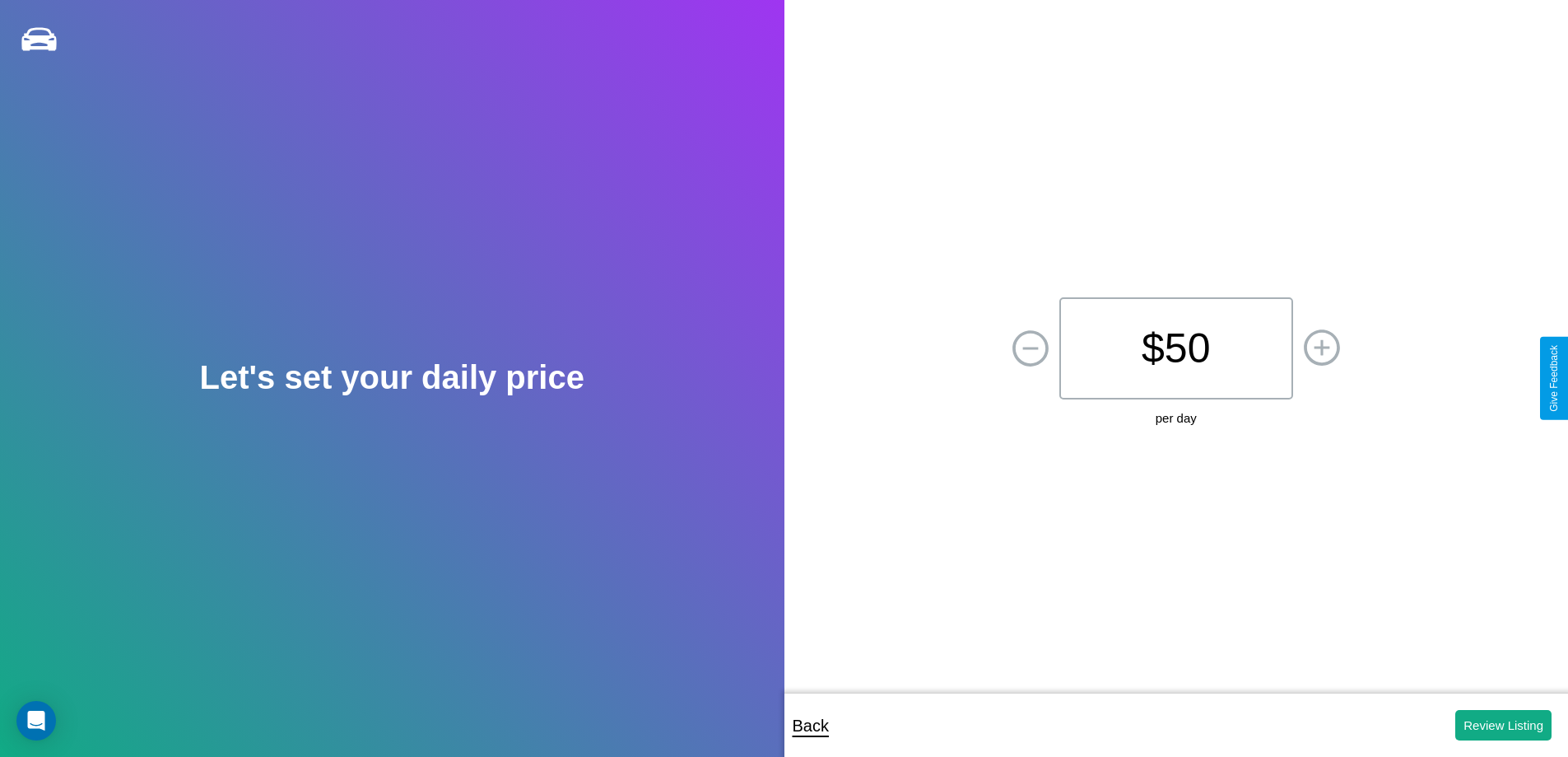
click at [1175, 348] on p "$ 50" at bounding box center [1175, 348] width 233 height 102
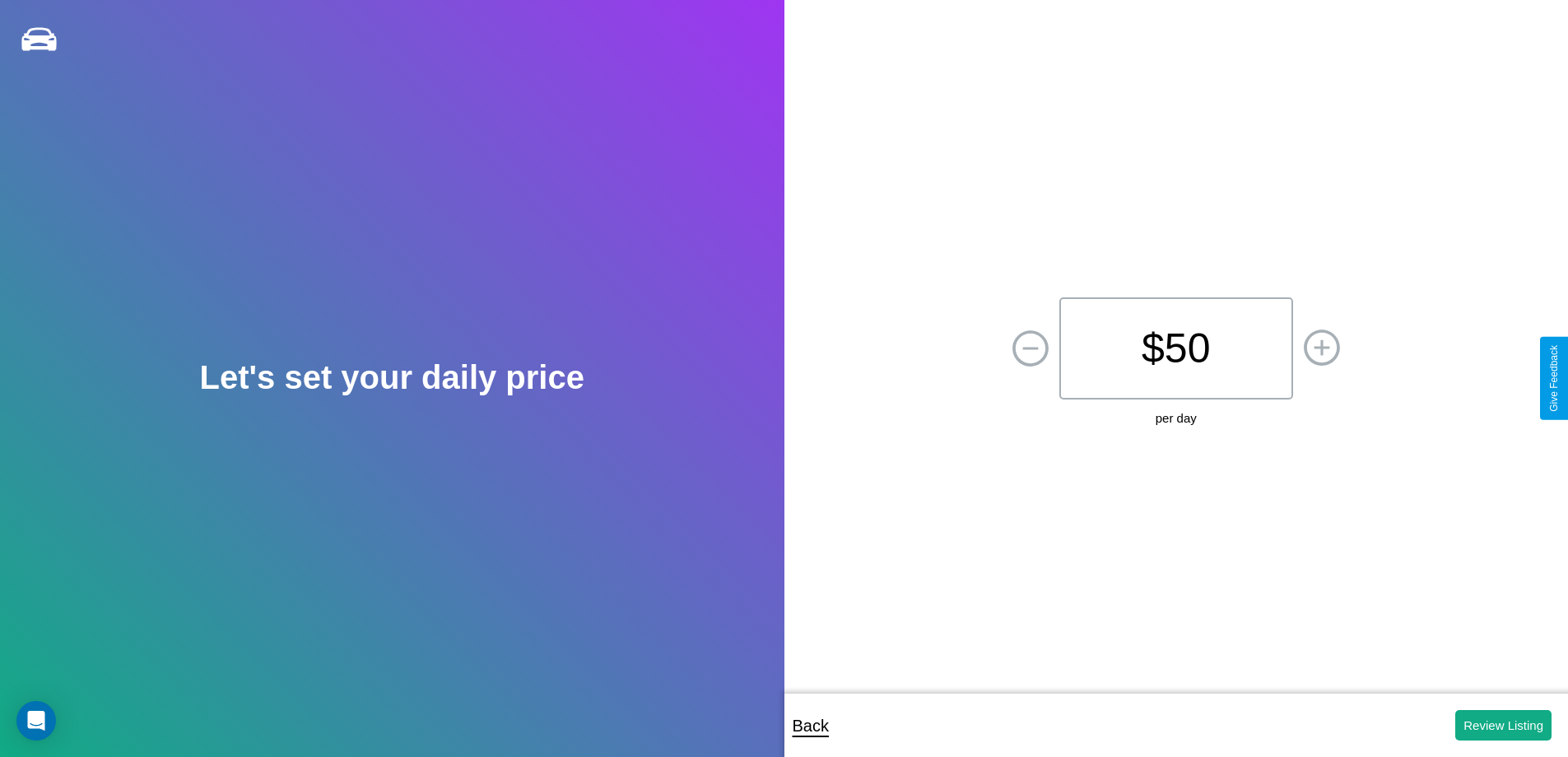
click at [1175, 348] on p "$ 50" at bounding box center [1175, 348] width 233 height 102
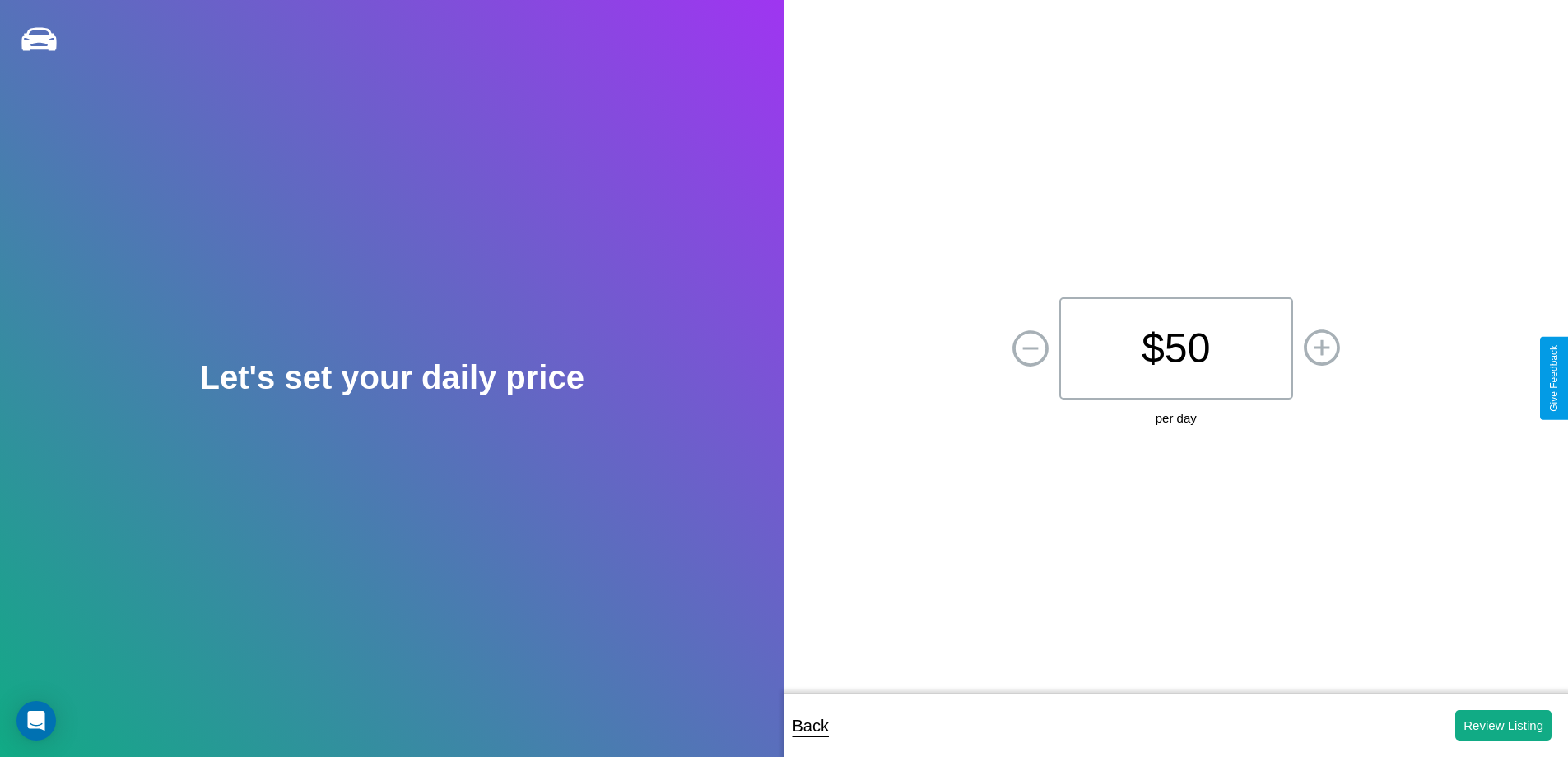
click at [1175, 348] on p "$ 50" at bounding box center [1175, 348] width 233 height 102
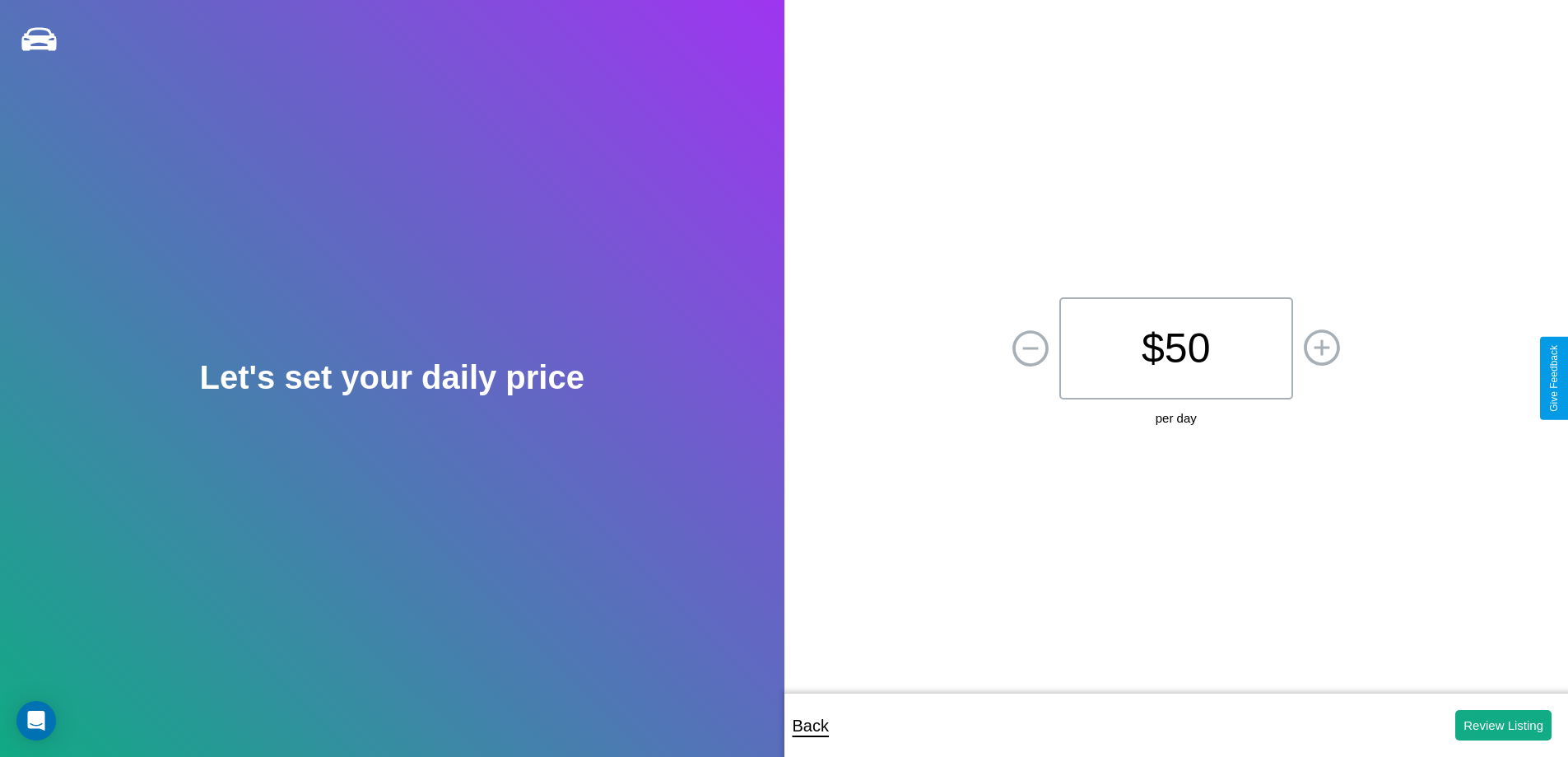
click at [1175, 348] on p "$ 50" at bounding box center [1175, 348] width 233 height 102
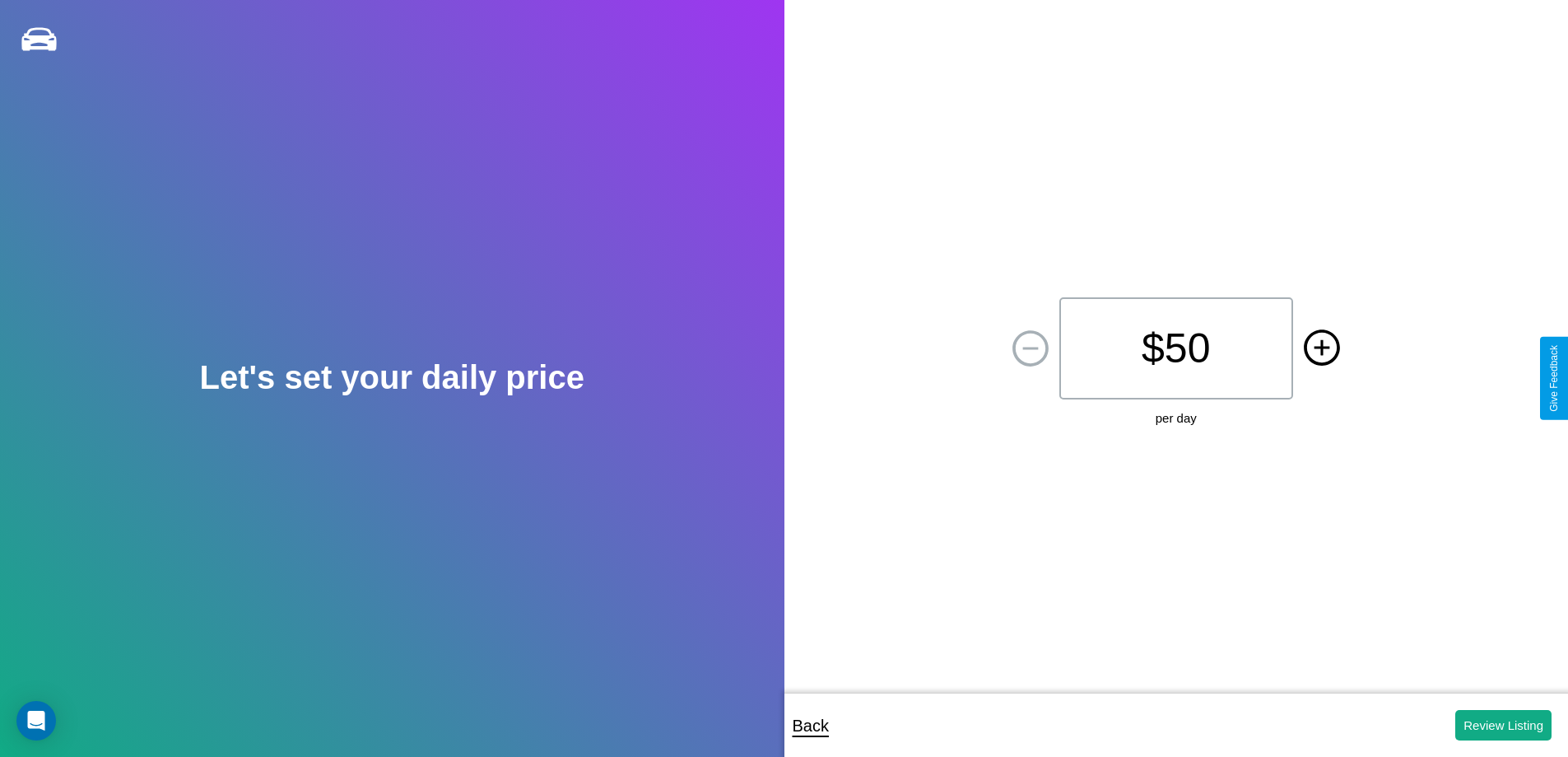
click at [1321, 348] on icon at bounding box center [1321, 346] width 15 height 15
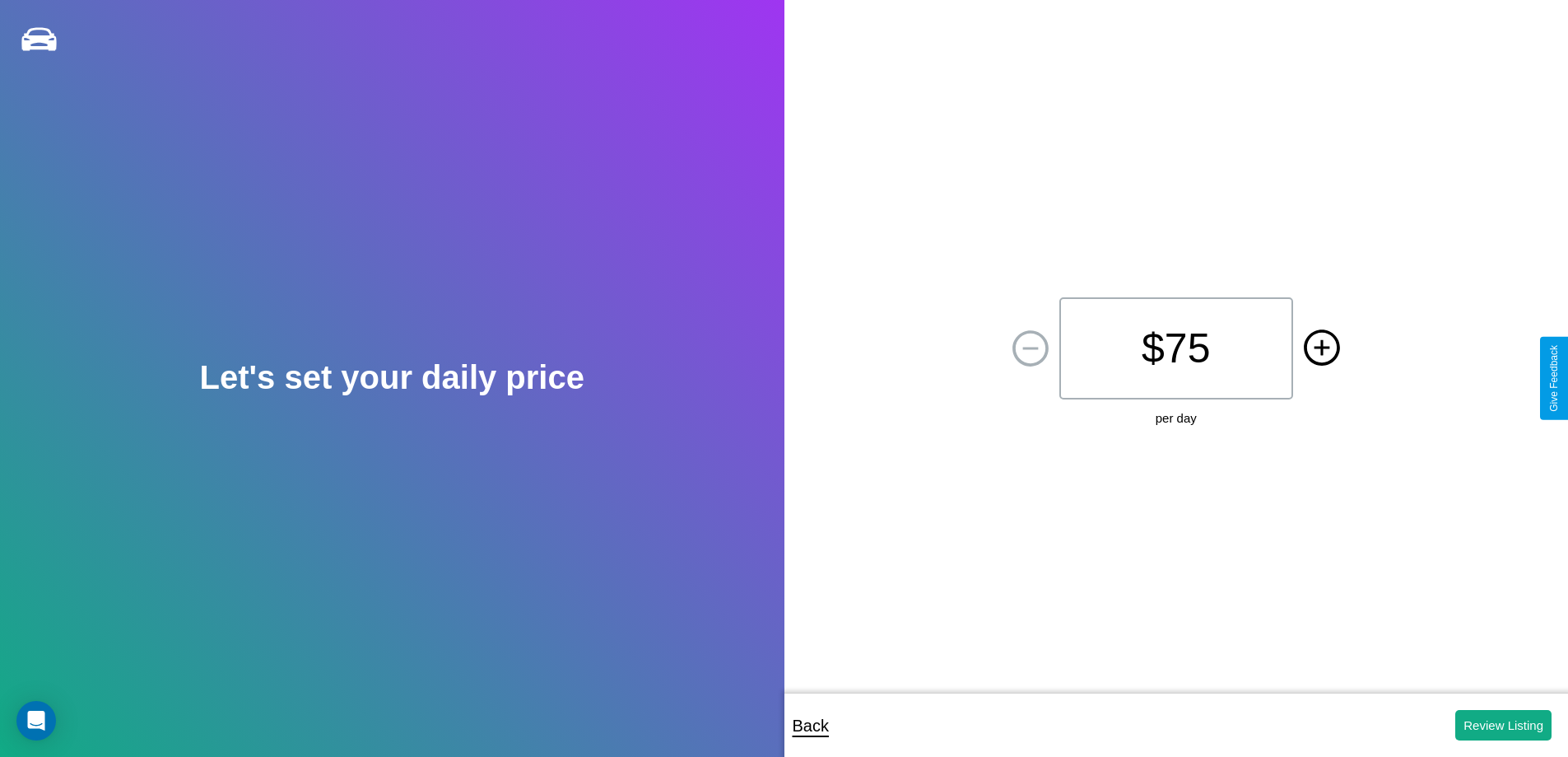
click at [1321, 348] on icon at bounding box center [1321, 346] width 15 height 15
click at [1503, 725] on button "Review Listing" at bounding box center [1504, 725] width 97 height 30
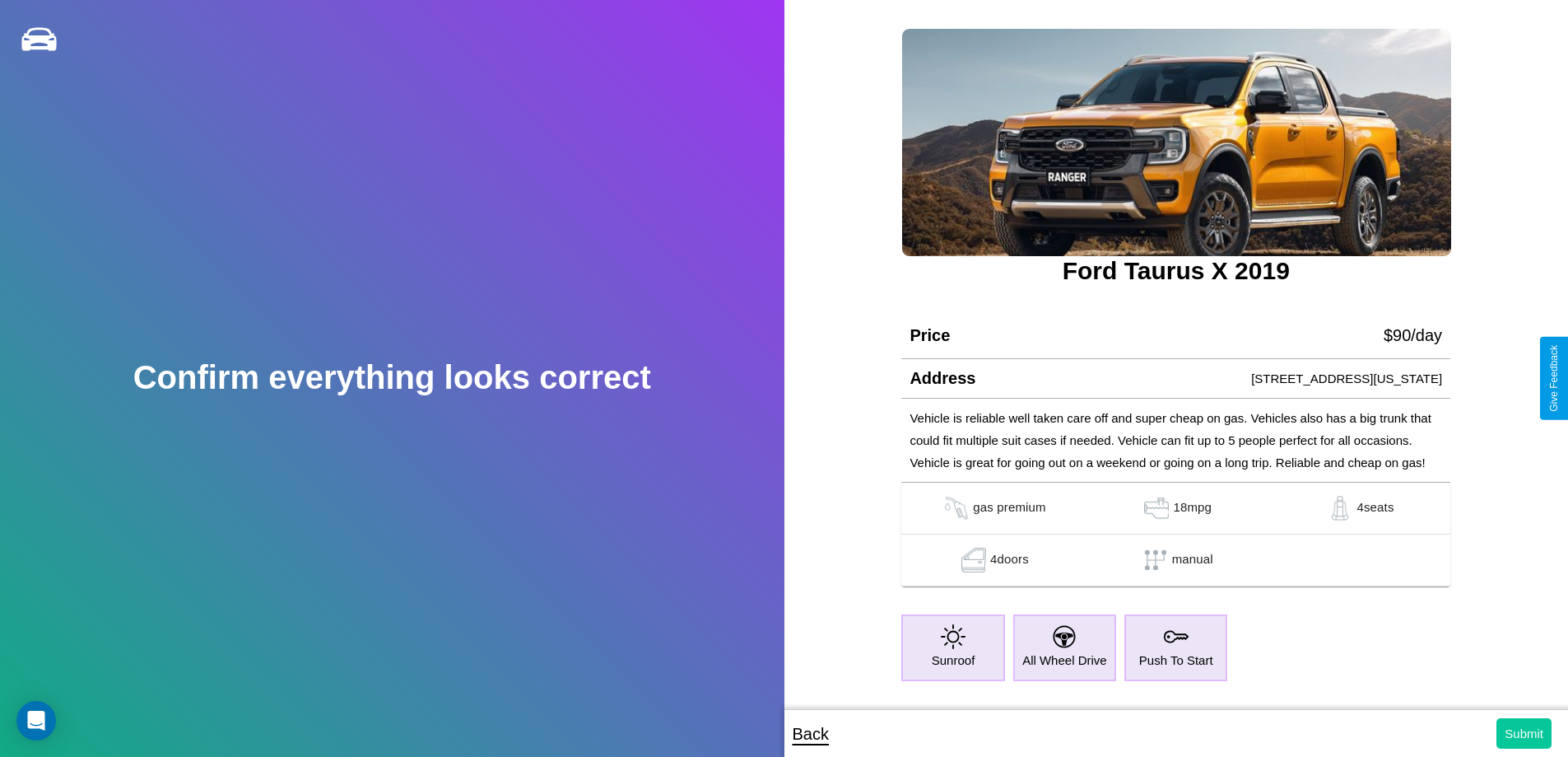
click at [1523, 733] on button "Submit" at bounding box center [1524, 733] width 55 height 30
